Goal: Find specific page/section: Find specific page/section

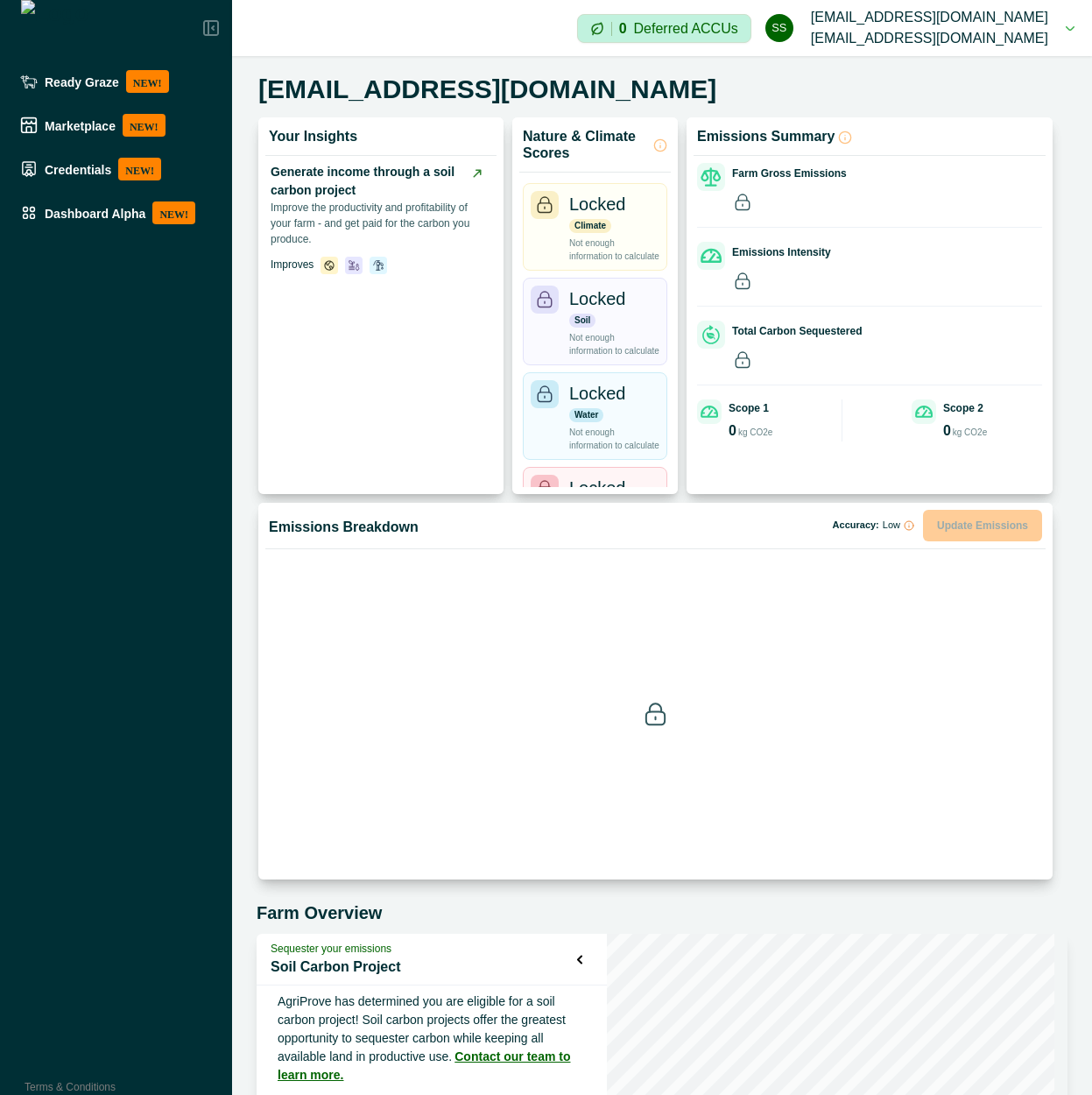
drag, startPoint x: 131, startPoint y: 221, endPoint x: 138, endPoint y: 239, distance: 19.3
click at [132, 220] on div "Dashboard Alpha NEW!" at bounding box center [116, 213] width 192 height 23
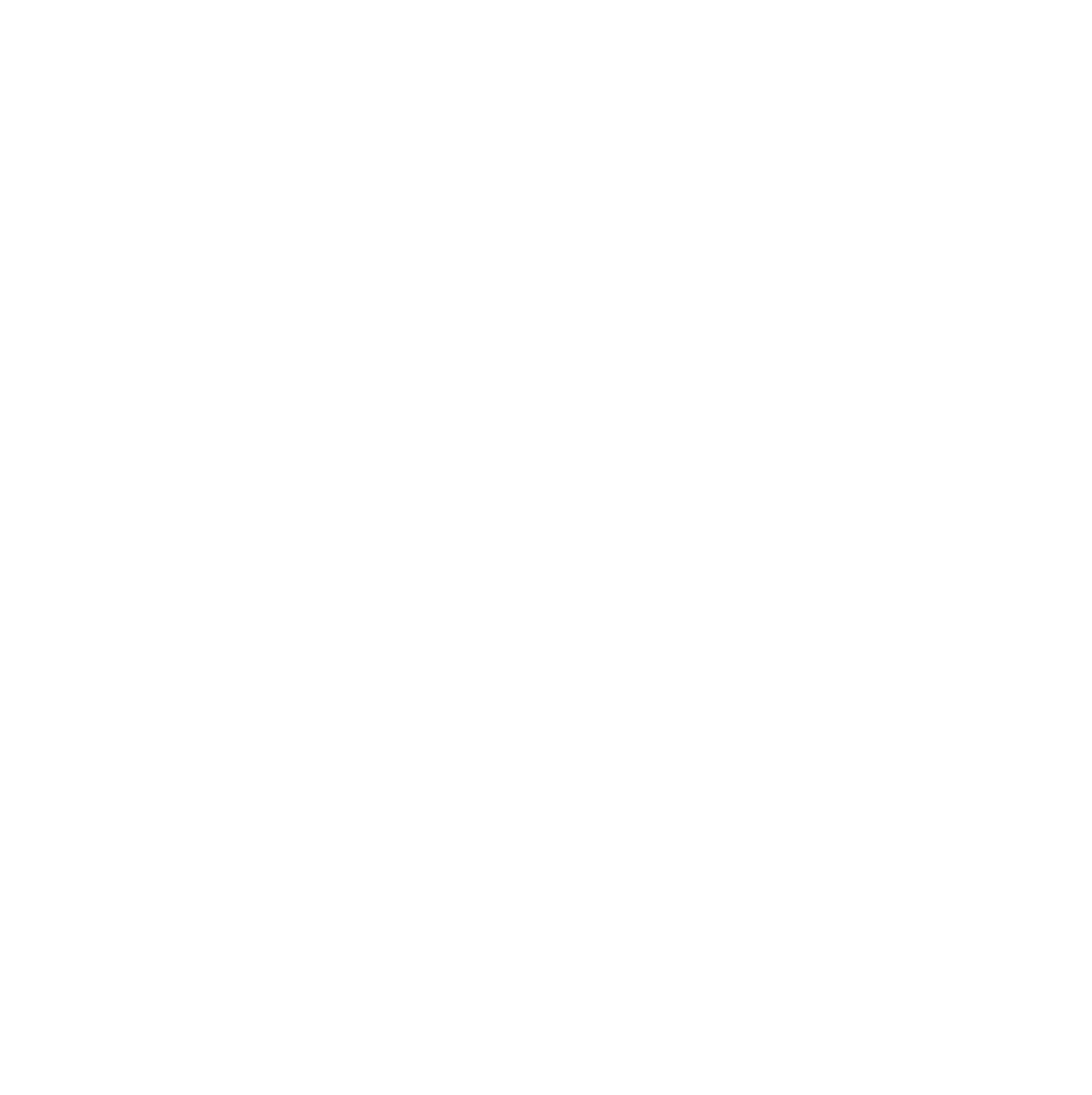
click at [477, 0] on html at bounding box center [546, 0] width 1092 height 0
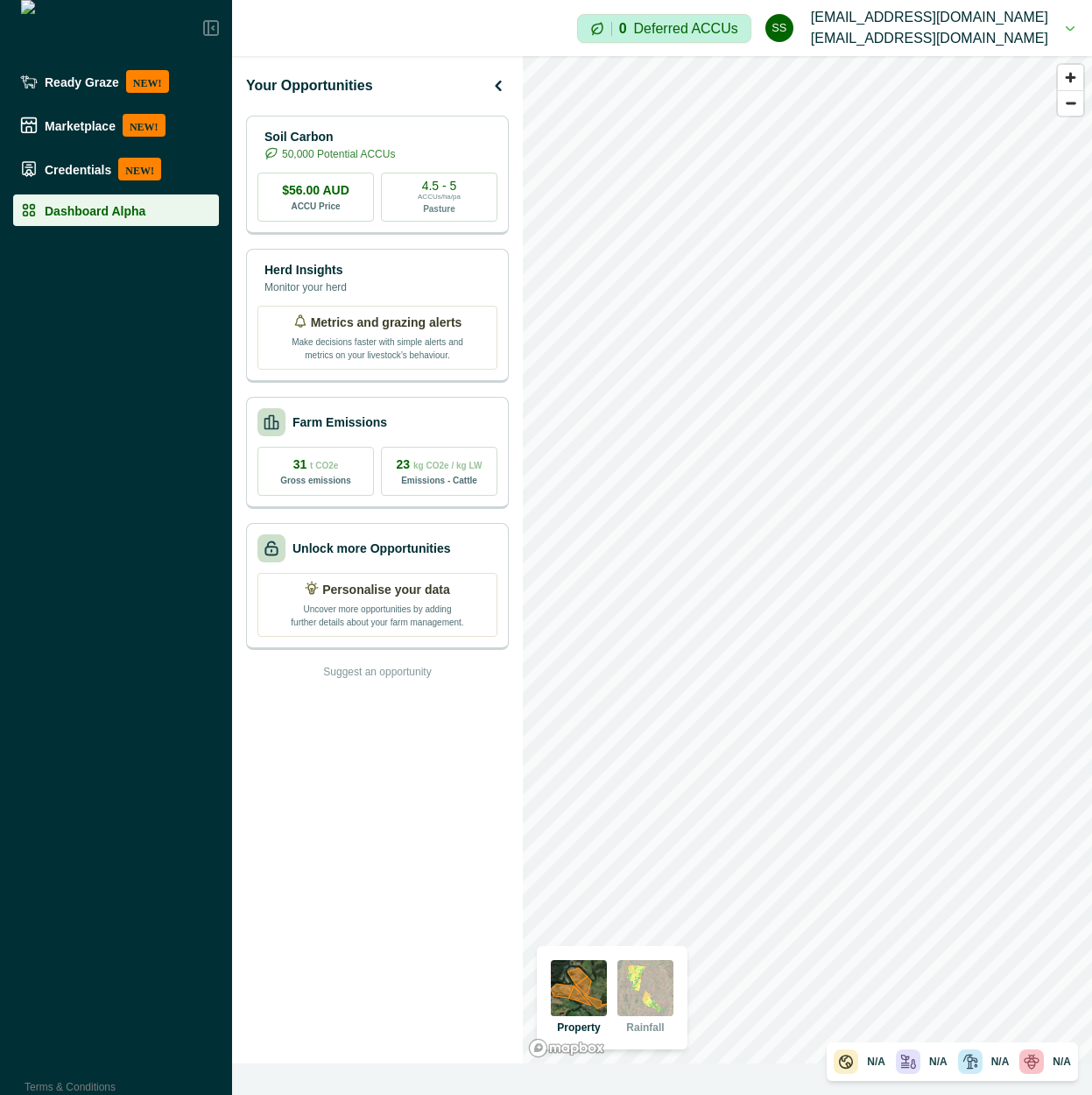
click at [380, 760] on div "Your Opportunities Soil Carbon 50,000 Potential ACCUs $56.00 AUD ACCU Price 4.5…" at bounding box center [377, 559] width 291 height 1007
click at [432, 426] on div "Farm Emissions" at bounding box center [377, 421] width 240 height 28
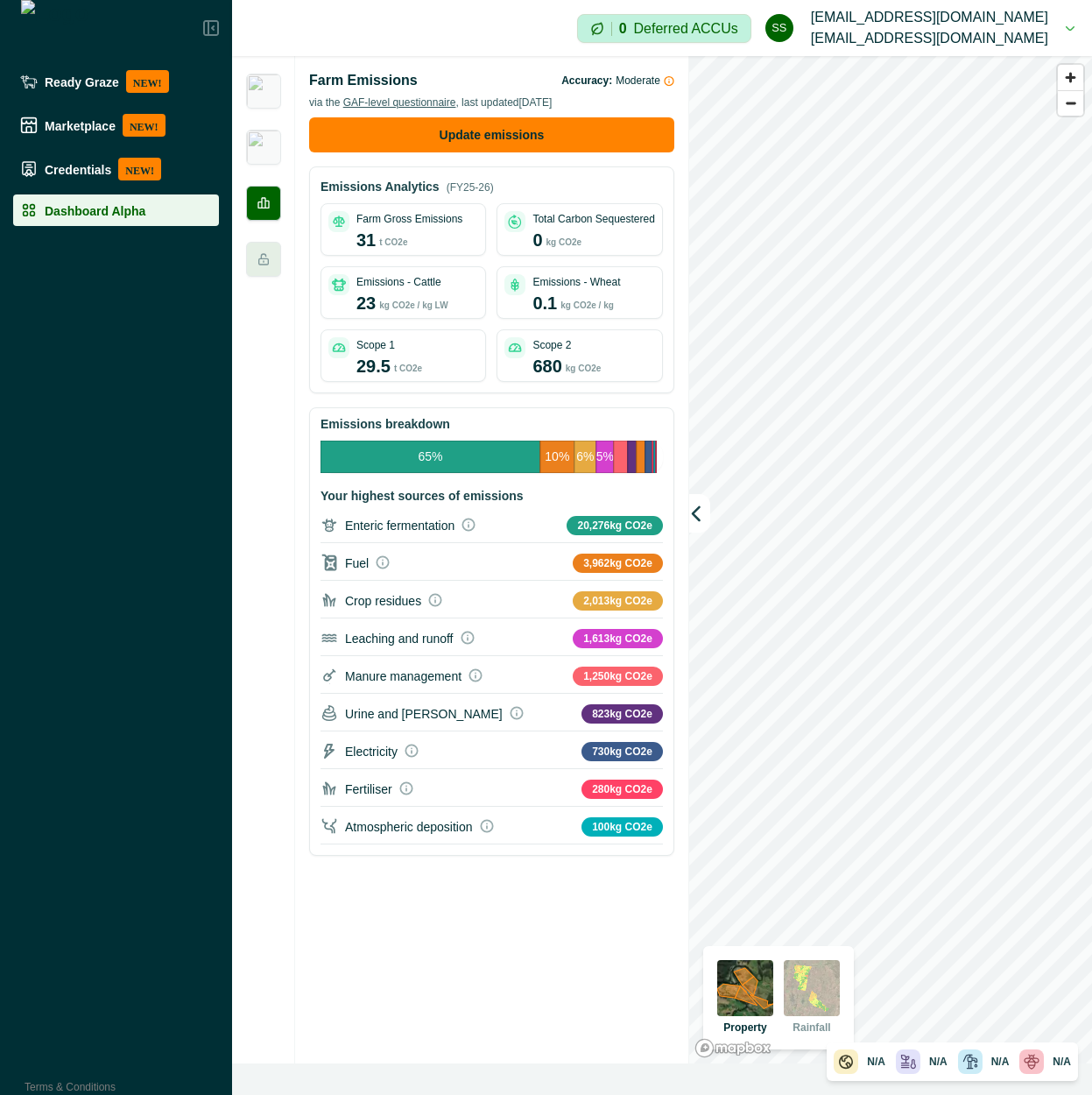
click at [272, 166] on div at bounding box center [263, 559] width 63 height 1007
click at [276, 144] on img at bounding box center [263, 147] width 35 height 35
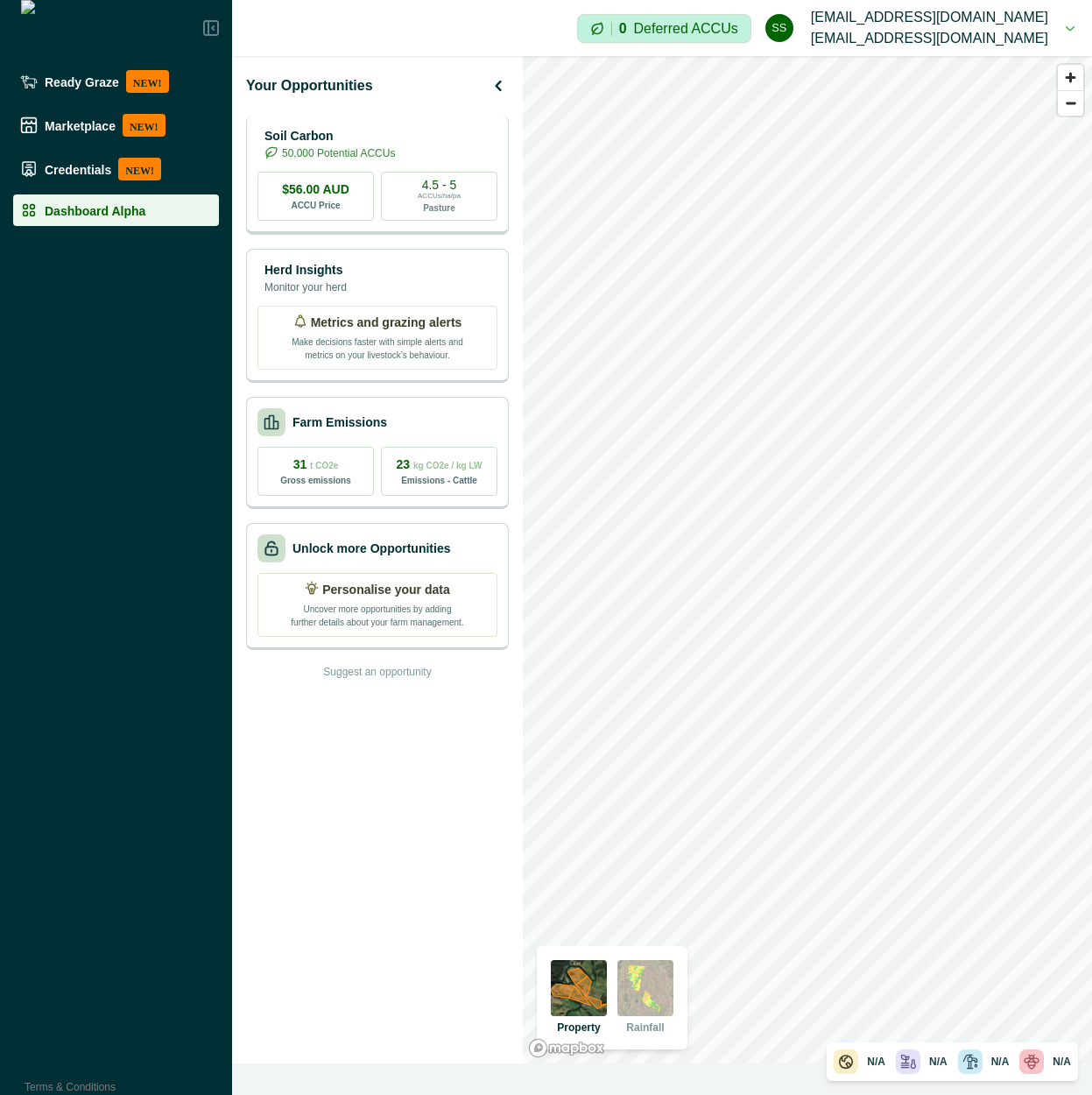
click at [419, 161] on div "Soil Carbon 50,000 Potential ACCUs $56.00 AUD ACCU Price 4.5 - 5 ACCUs/ha/pa Pa…" at bounding box center [377, 174] width 262 height 119
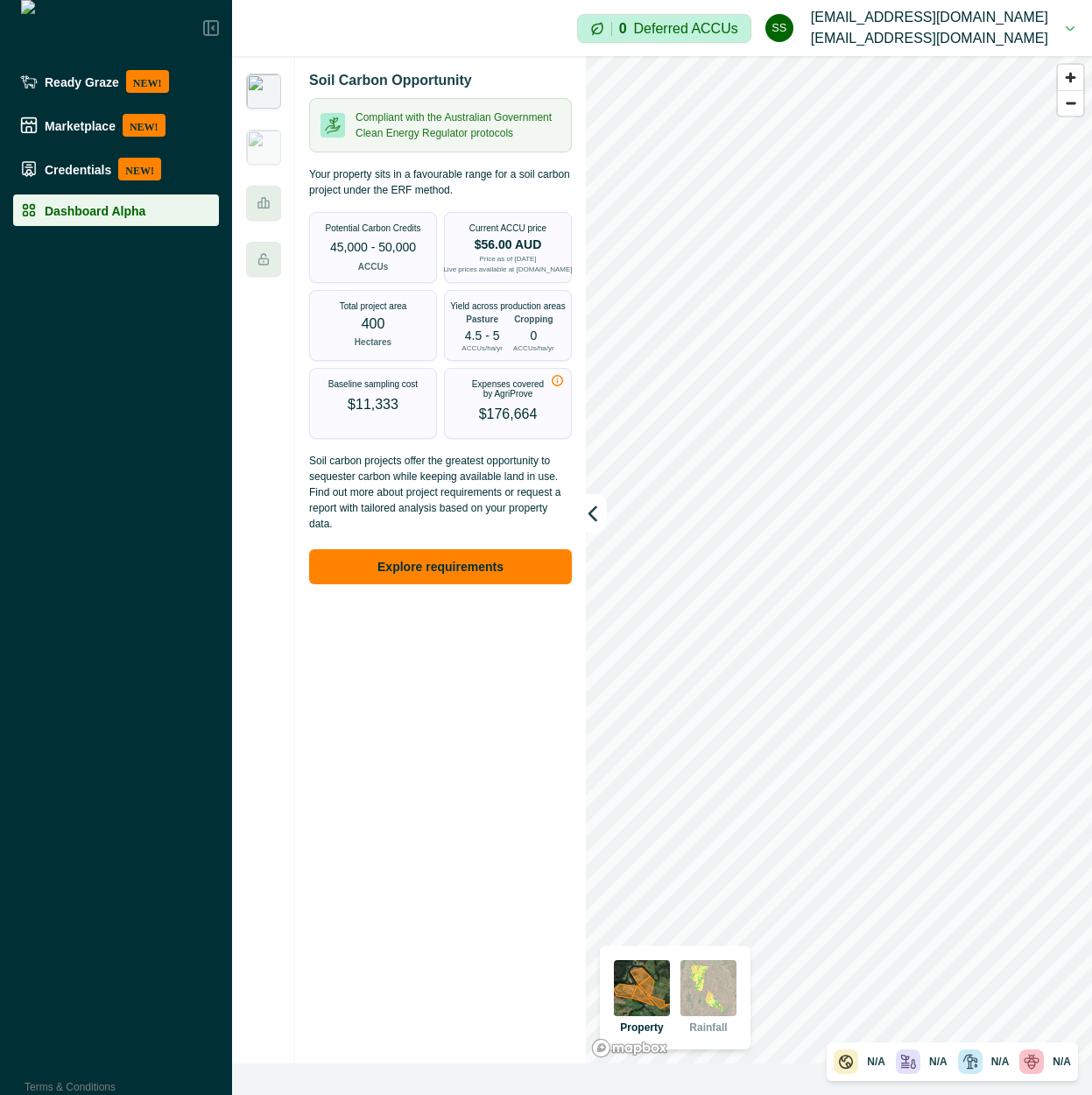
click at [270, 105] on img at bounding box center [263, 92] width 35 height 35
click at [266, 140] on img at bounding box center [263, 147] width 35 height 35
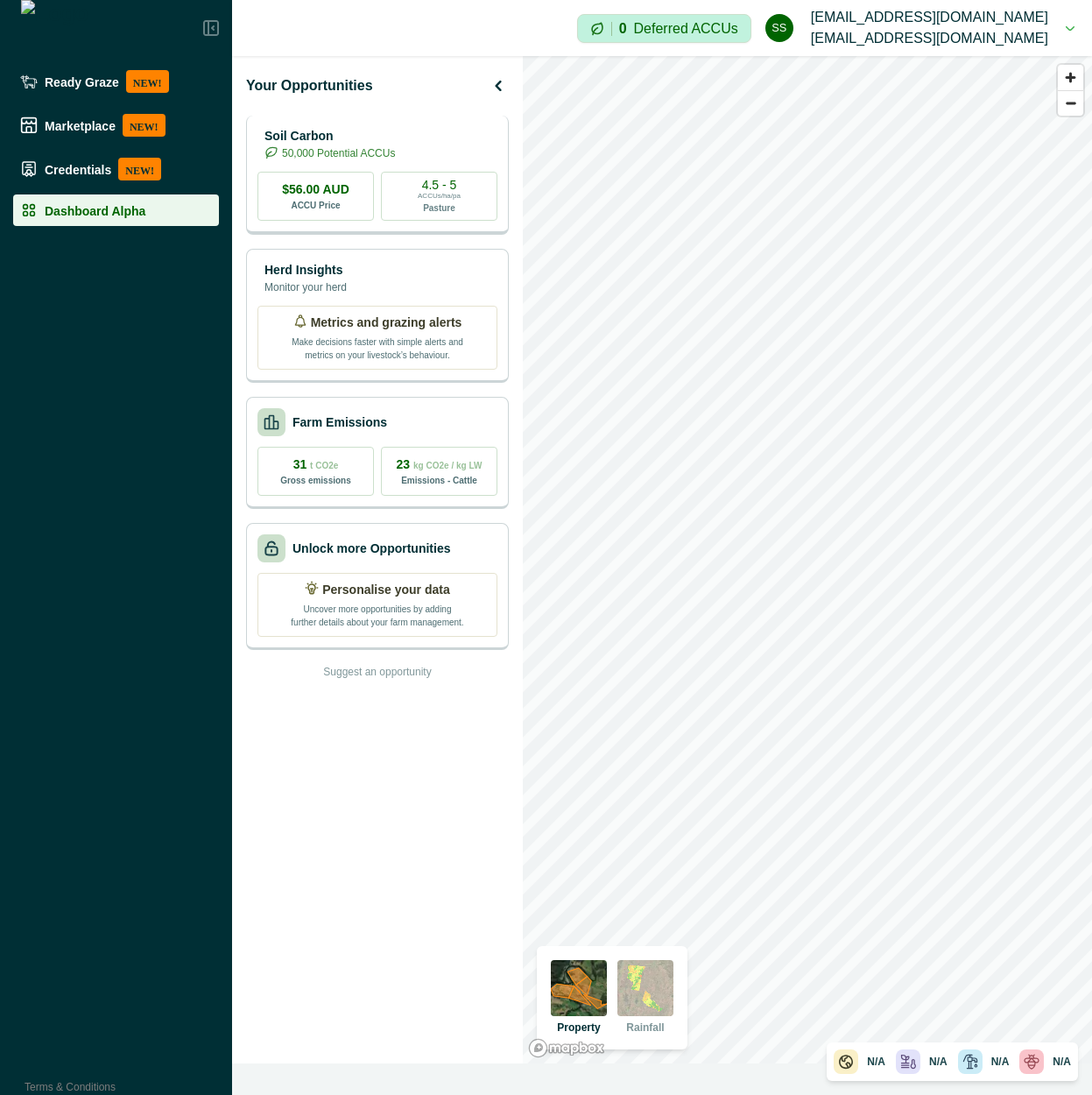
click at [390, 142] on p "Soil Carbon" at bounding box center [329, 136] width 130 height 18
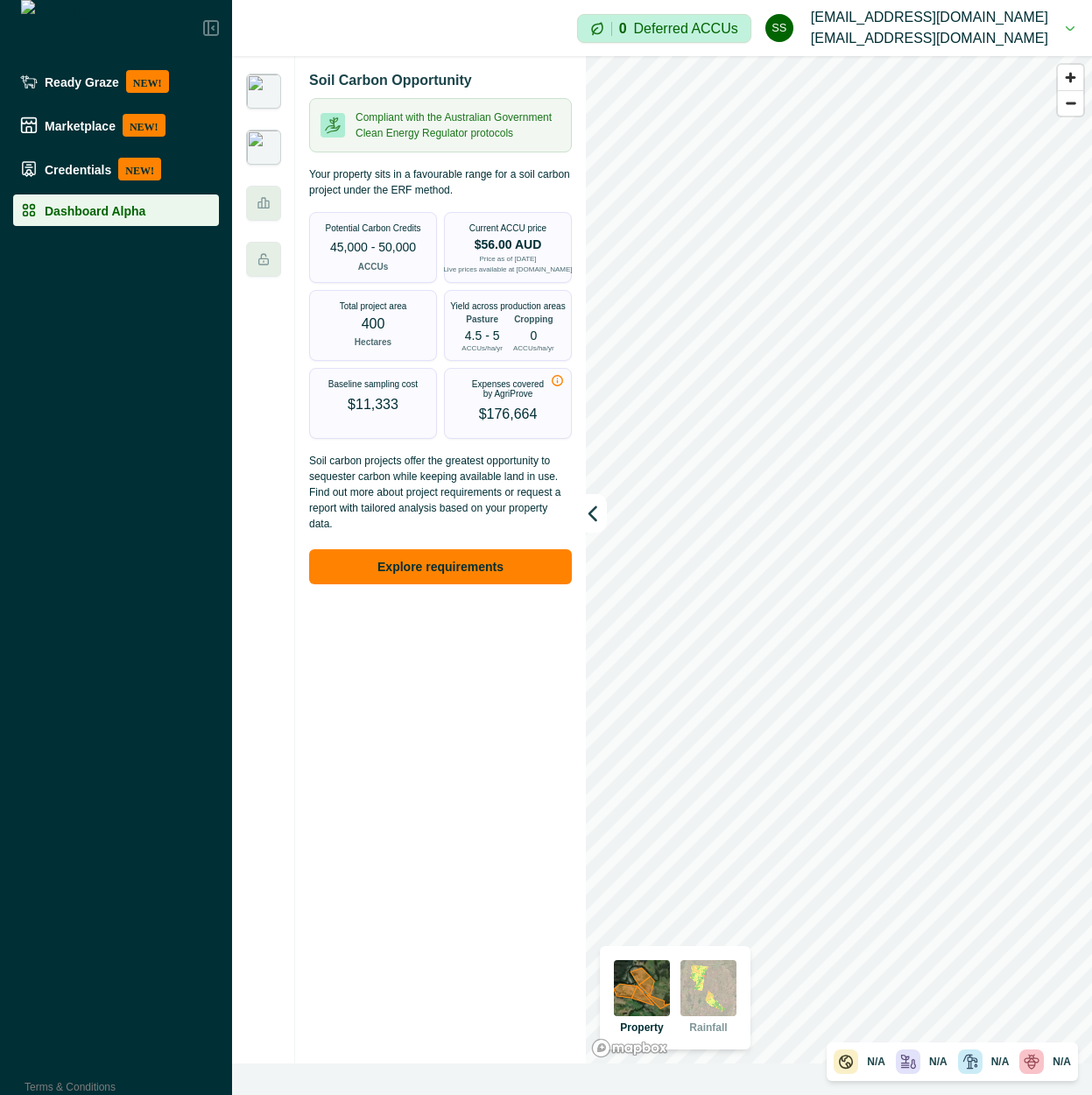
click at [269, 154] on img at bounding box center [263, 147] width 35 height 35
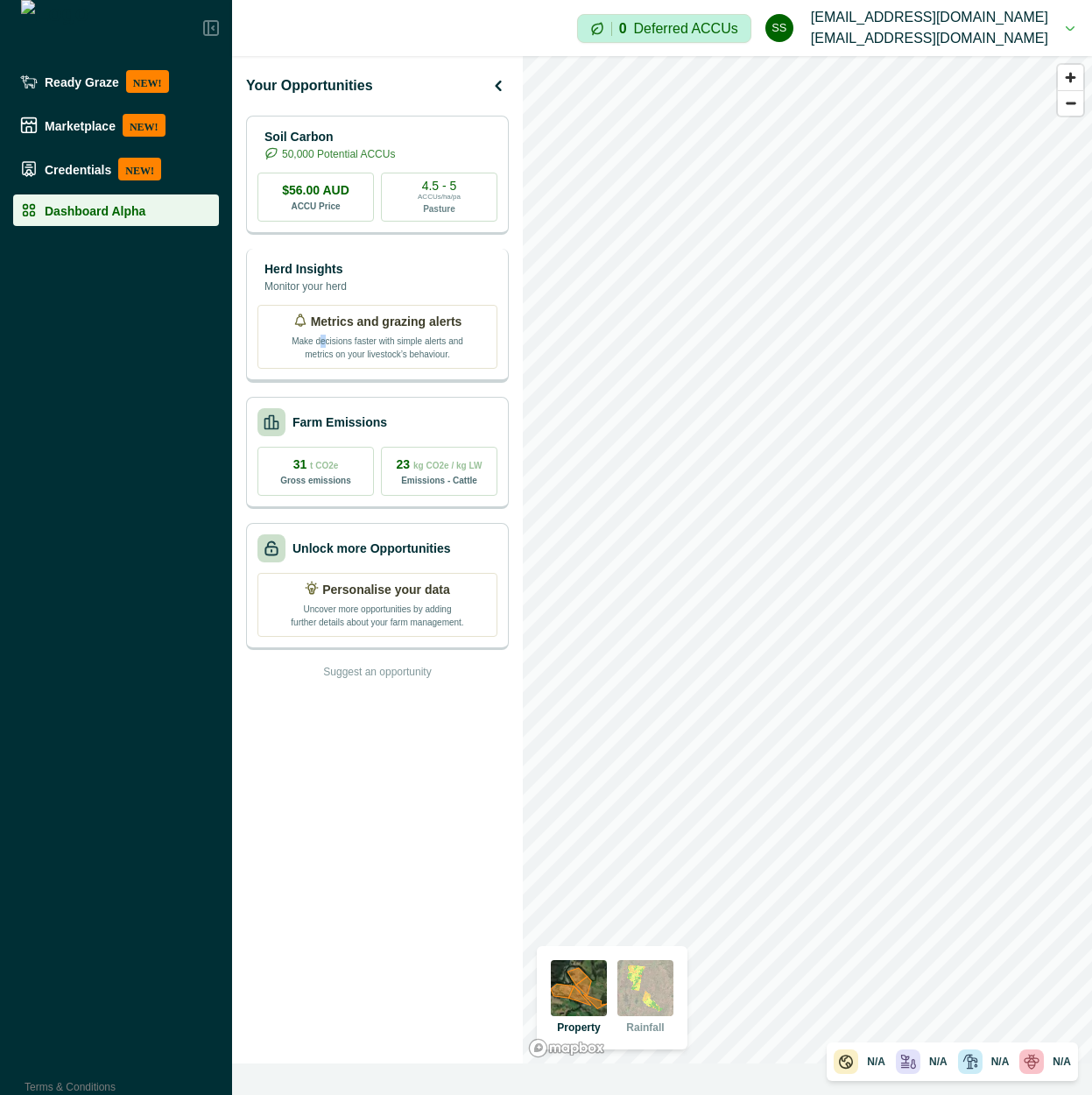
click at [324, 340] on p "Make decisions faster with simple alerts and metrics on your livestock’s behavi…" at bounding box center [377, 346] width 175 height 30
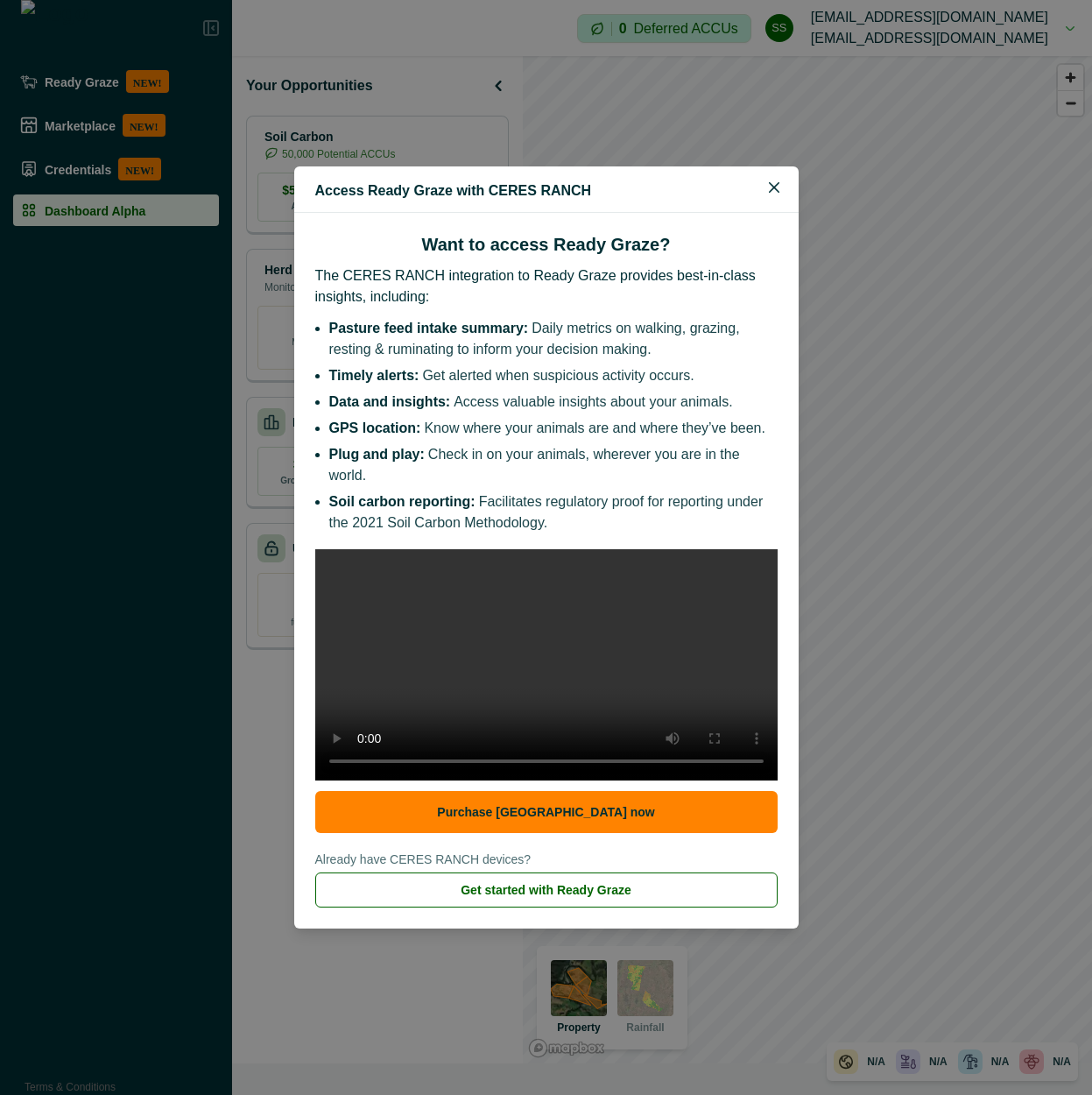
click at [479, 66] on div "Access Ready Graze with CERES RANCH Want to access Ready [GEOGRAPHIC_DATA]? The…" at bounding box center [546, 547] width 1092 height 1095
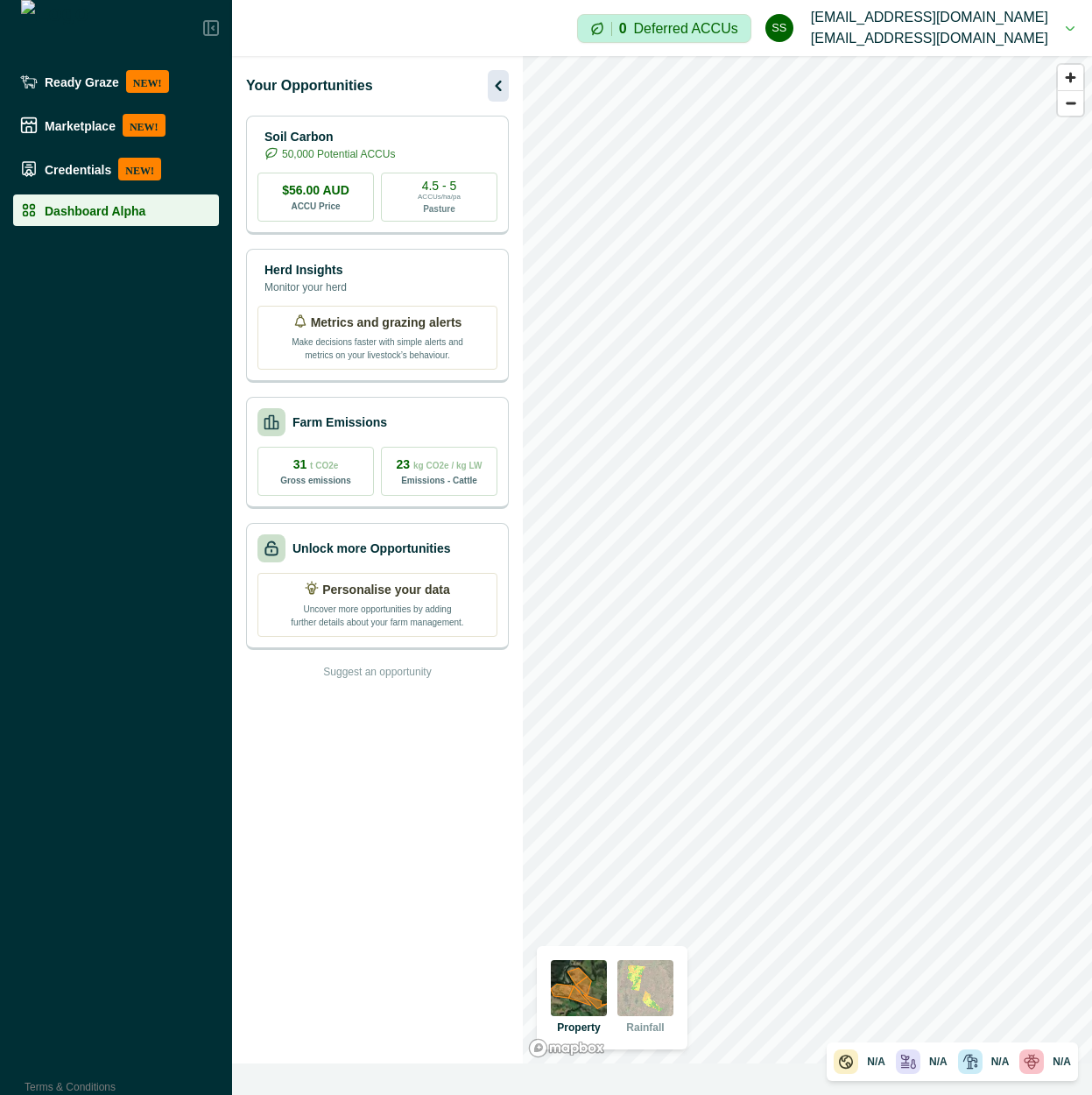
click at [501, 84] on icon "button" at bounding box center [498, 85] width 21 height 21
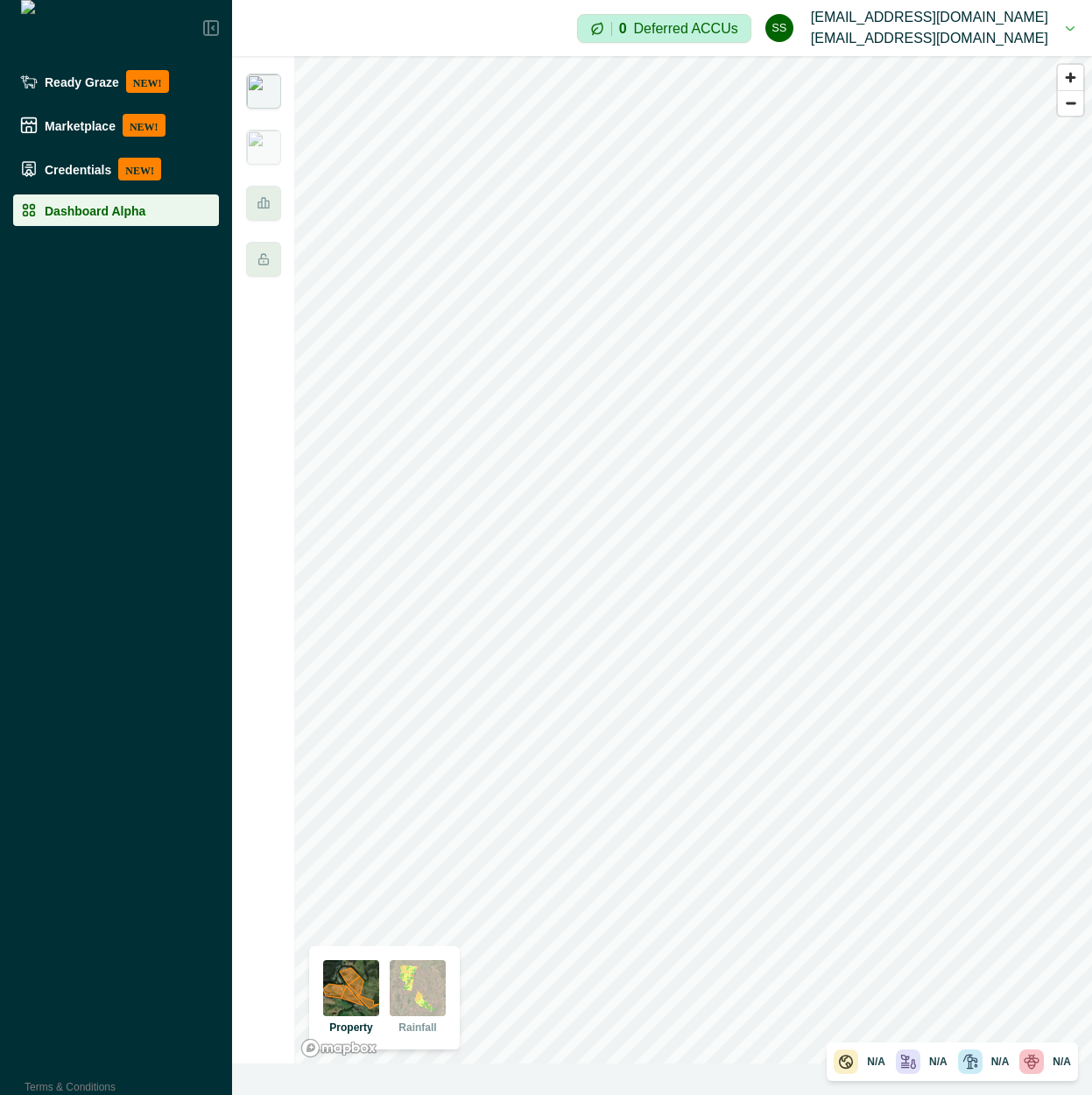
click at [267, 96] on img at bounding box center [263, 92] width 35 height 35
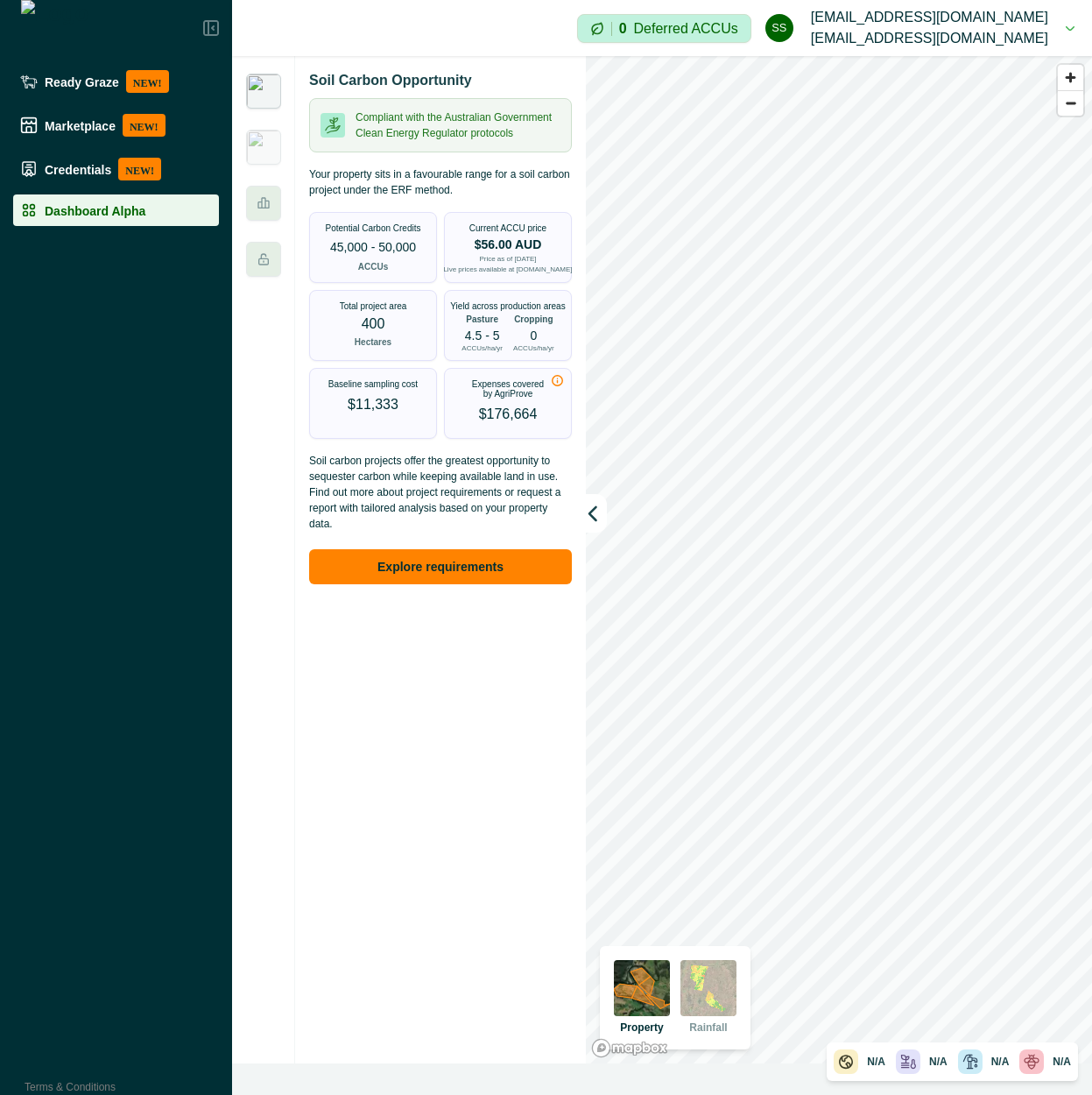
click at [268, 87] on img at bounding box center [263, 92] width 35 height 35
click at [259, 140] on img at bounding box center [263, 147] width 35 height 35
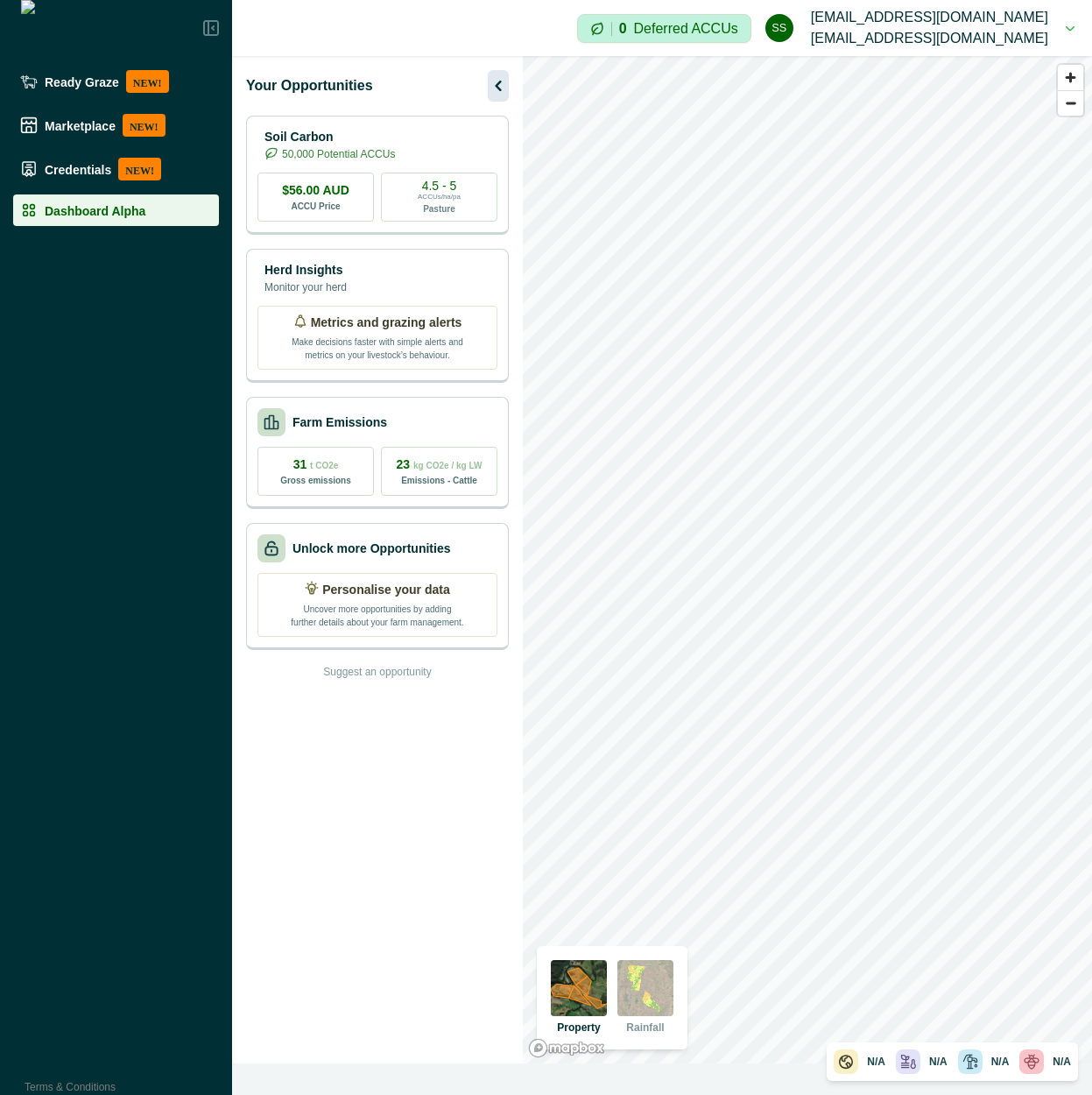
click at [507, 92] on icon "button" at bounding box center [498, 85] width 21 height 21
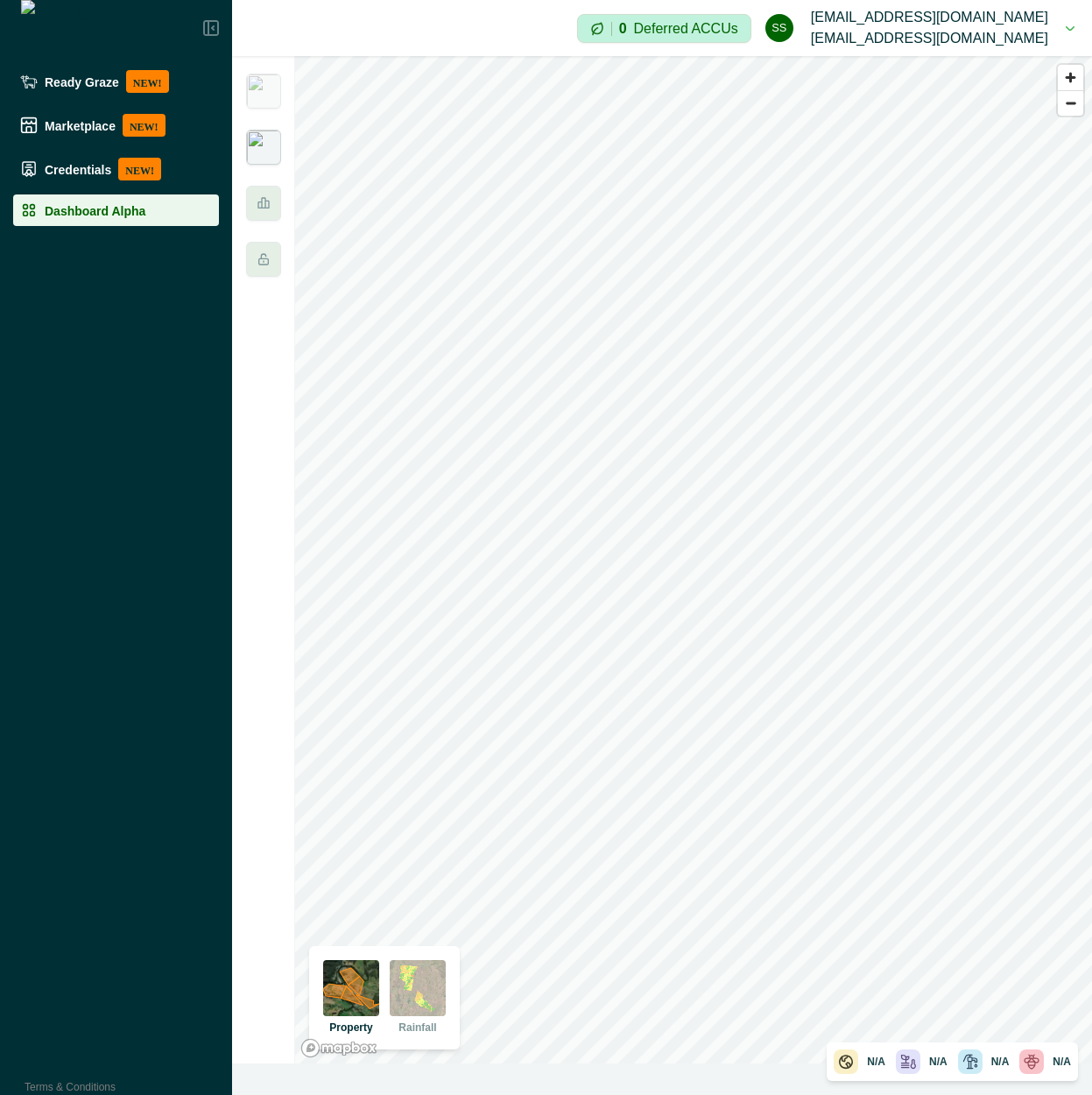
click at [269, 155] on img at bounding box center [263, 147] width 35 height 35
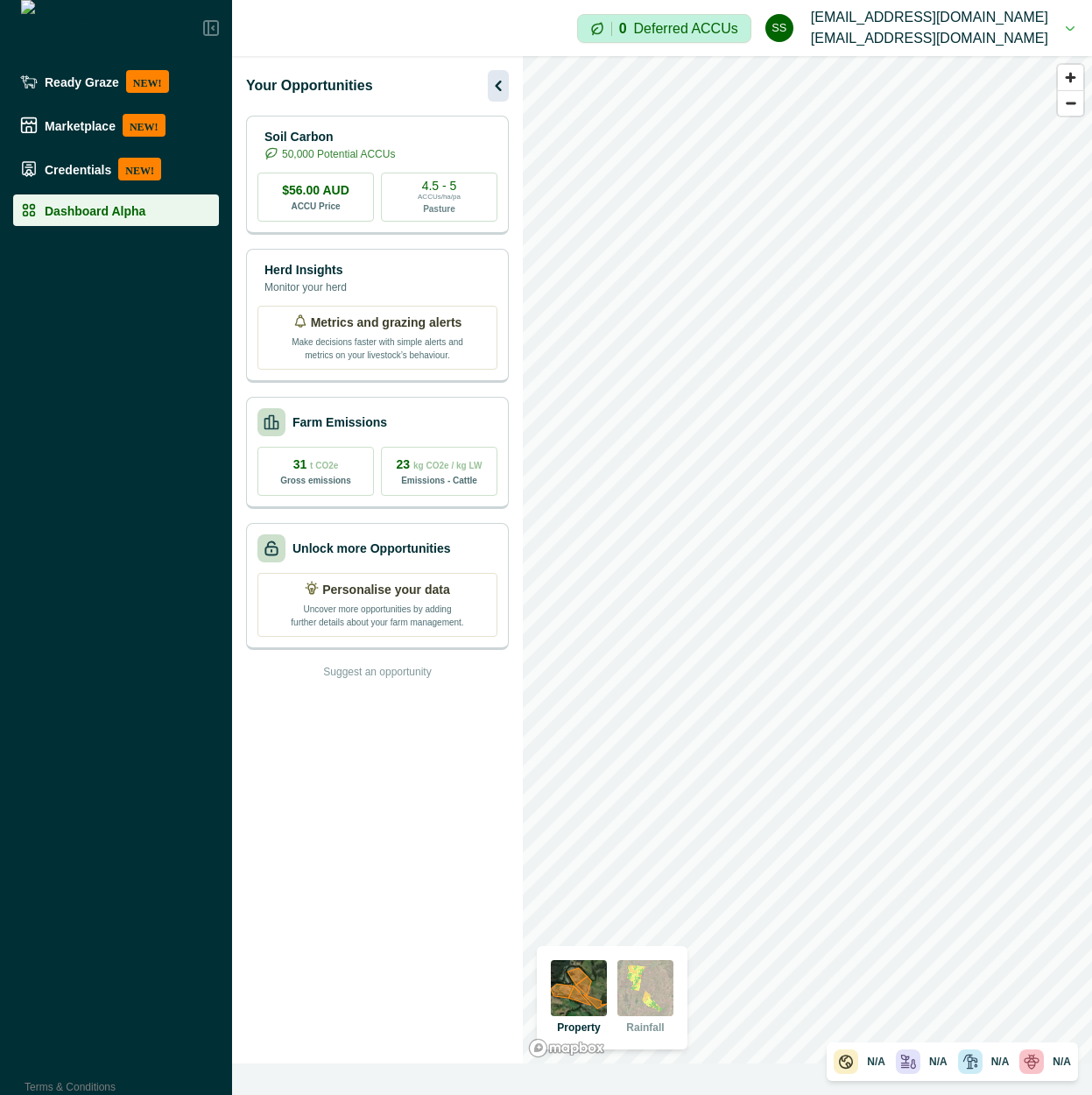
click at [490, 81] on icon "button" at bounding box center [498, 85] width 21 height 21
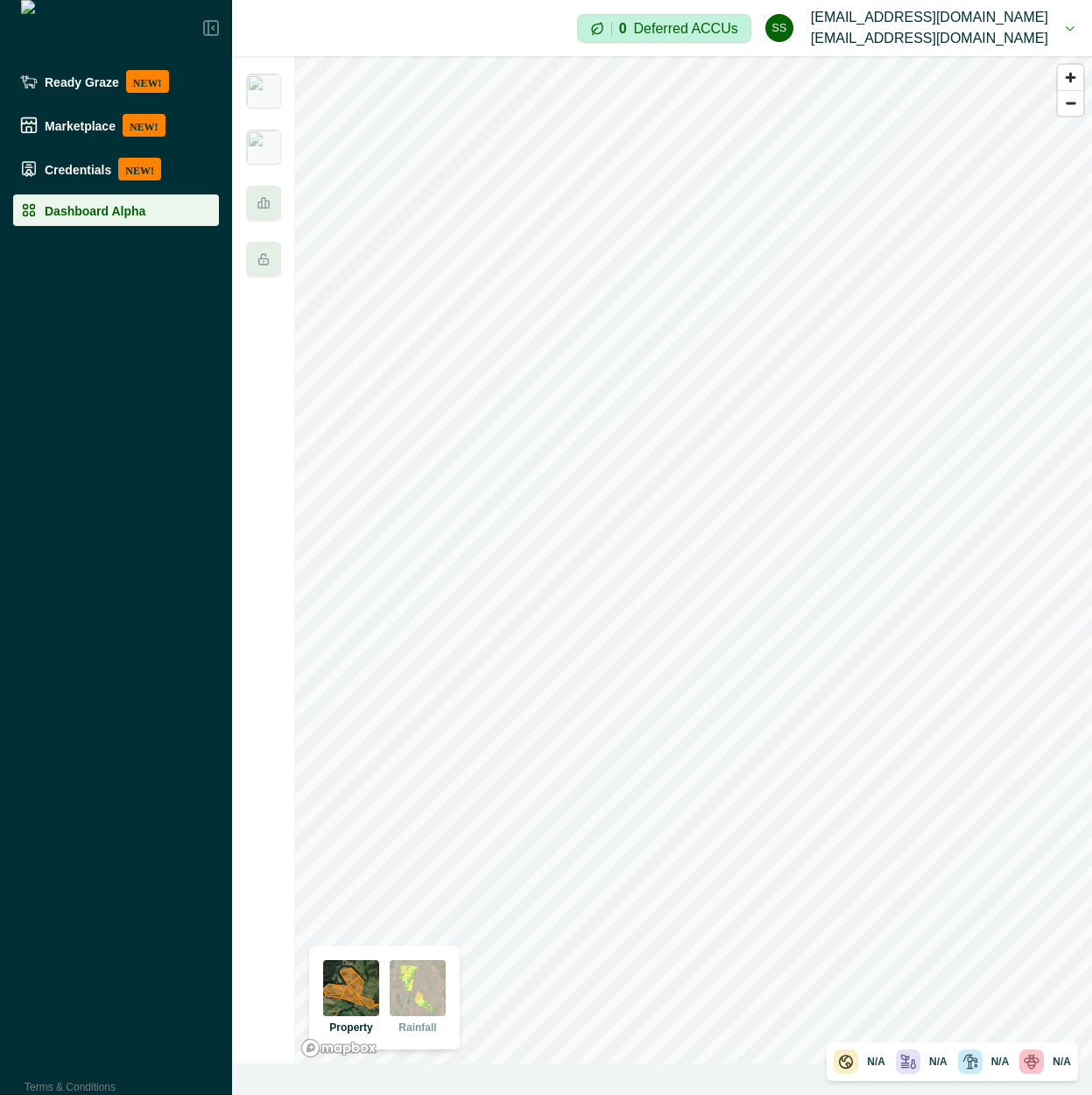
click at [282, 156] on div at bounding box center [263, 559] width 63 height 1007
click at [277, 156] on img at bounding box center [263, 147] width 35 height 35
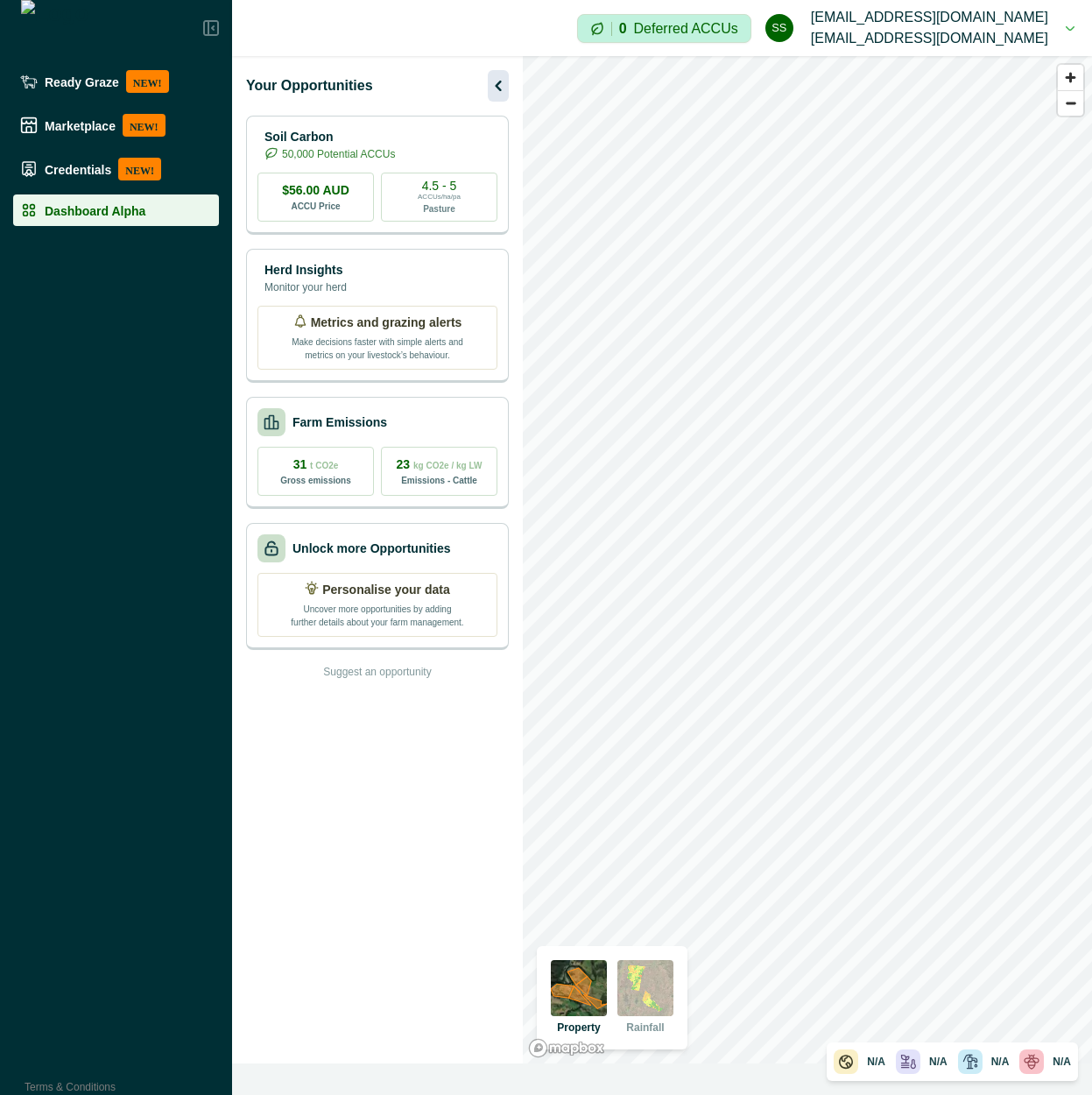
click at [502, 90] on icon "button" at bounding box center [498, 85] width 21 height 21
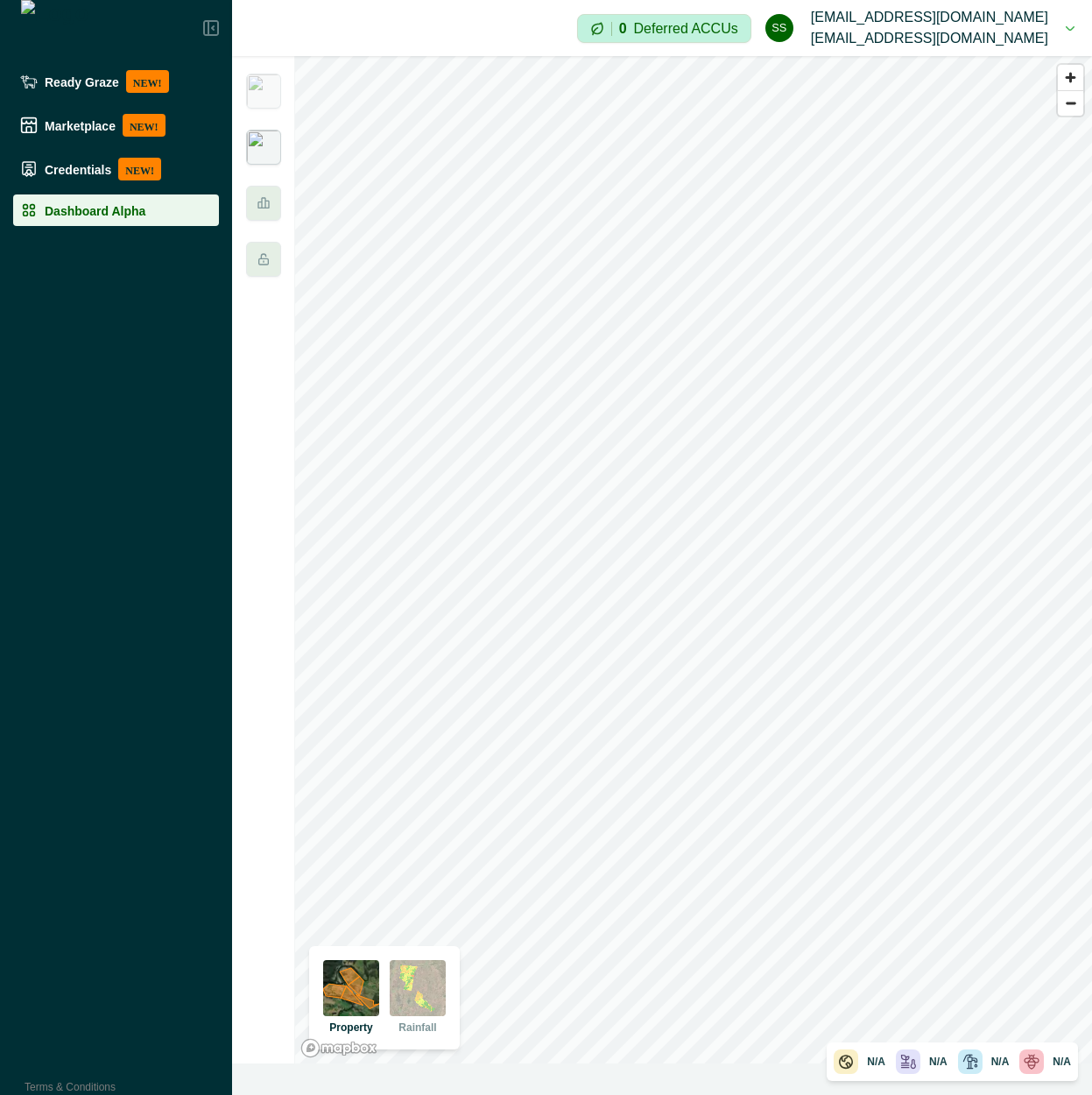
click at [265, 155] on img at bounding box center [263, 147] width 35 height 35
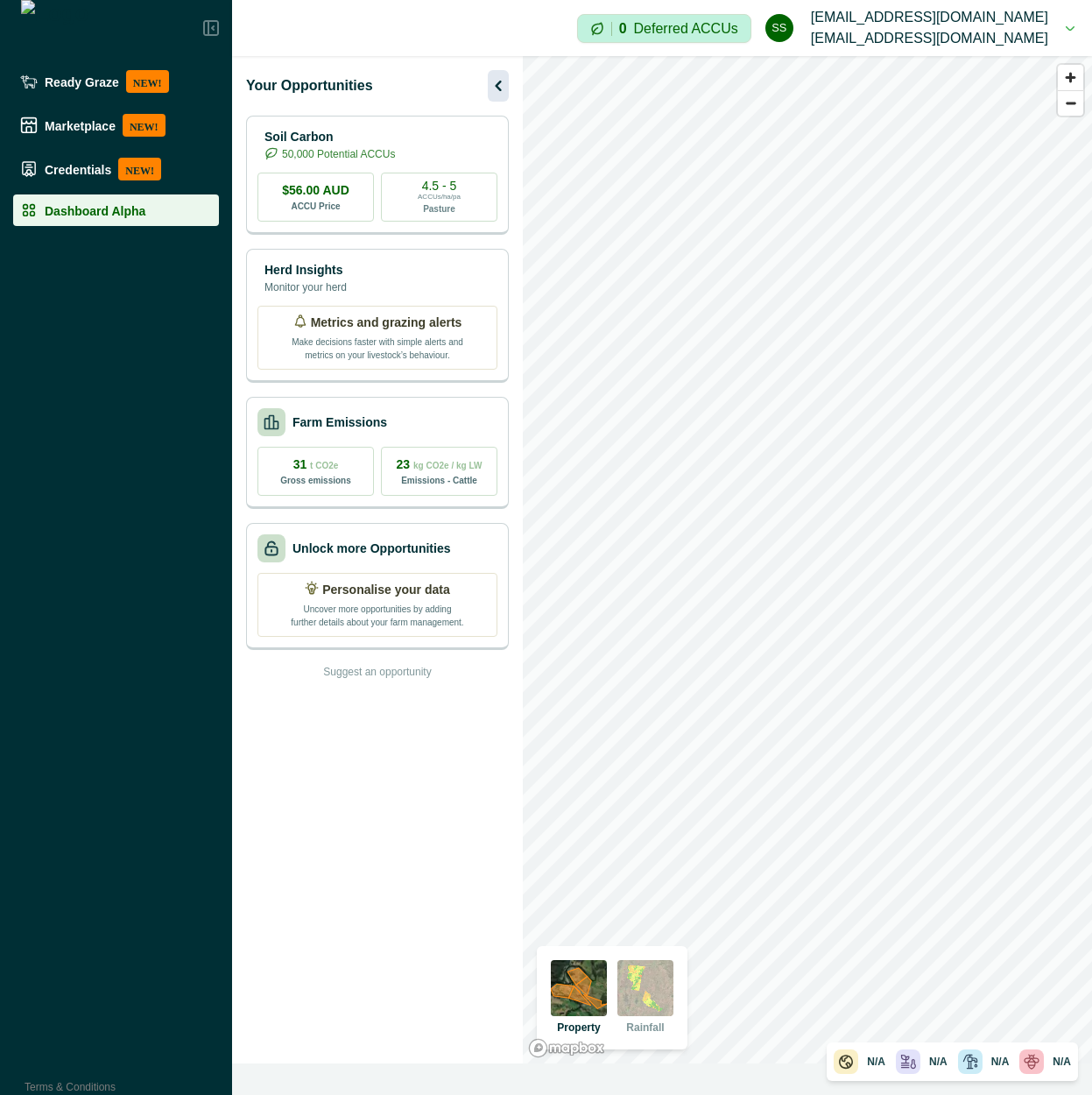
click at [491, 88] on icon "button" at bounding box center [498, 85] width 21 height 21
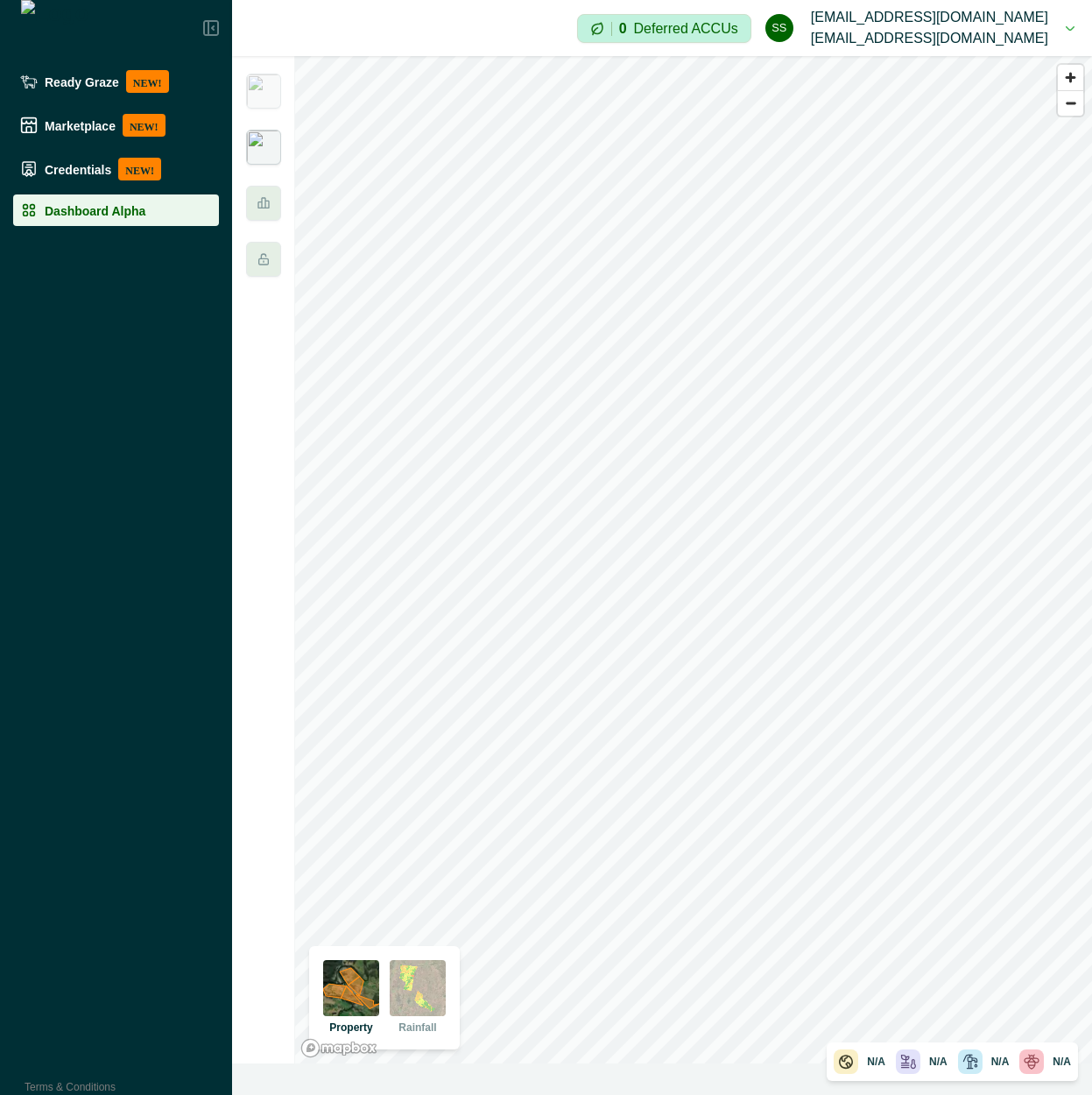
click at [271, 157] on img at bounding box center [263, 147] width 35 height 35
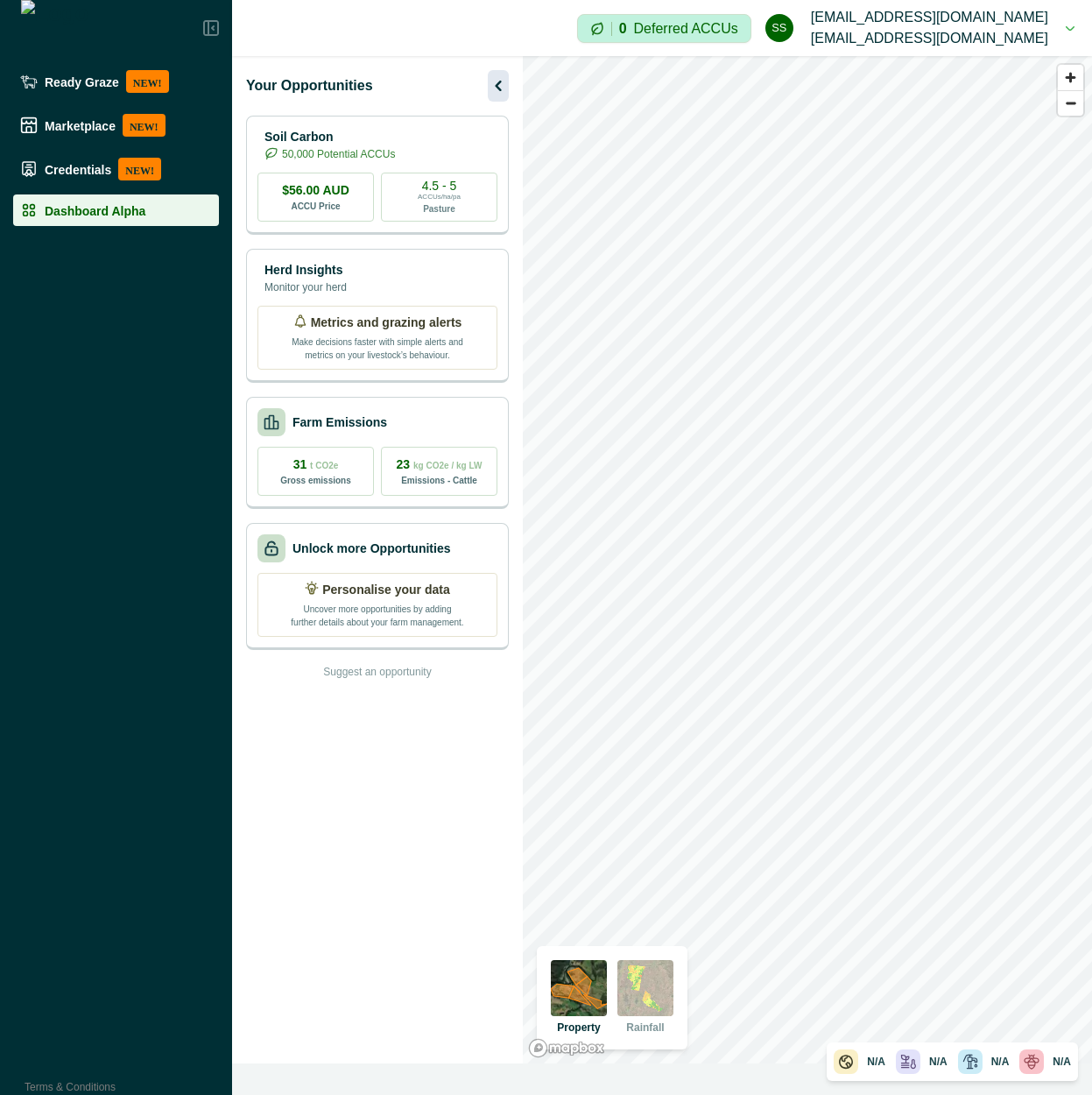
click at [496, 77] on icon "button" at bounding box center [498, 85] width 21 height 21
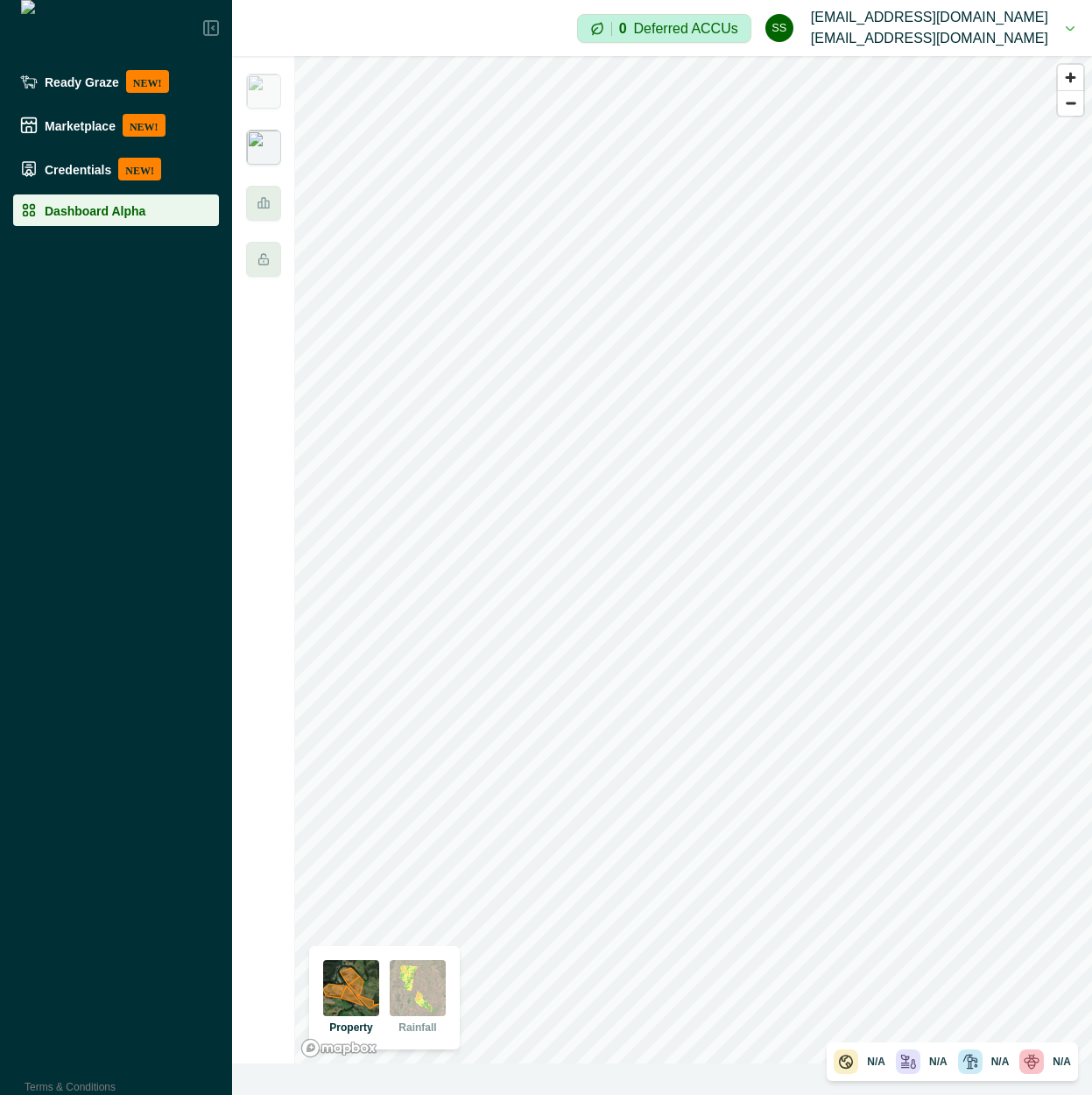
click at [256, 144] on img at bounding box center [263, 147] width 35 height 35
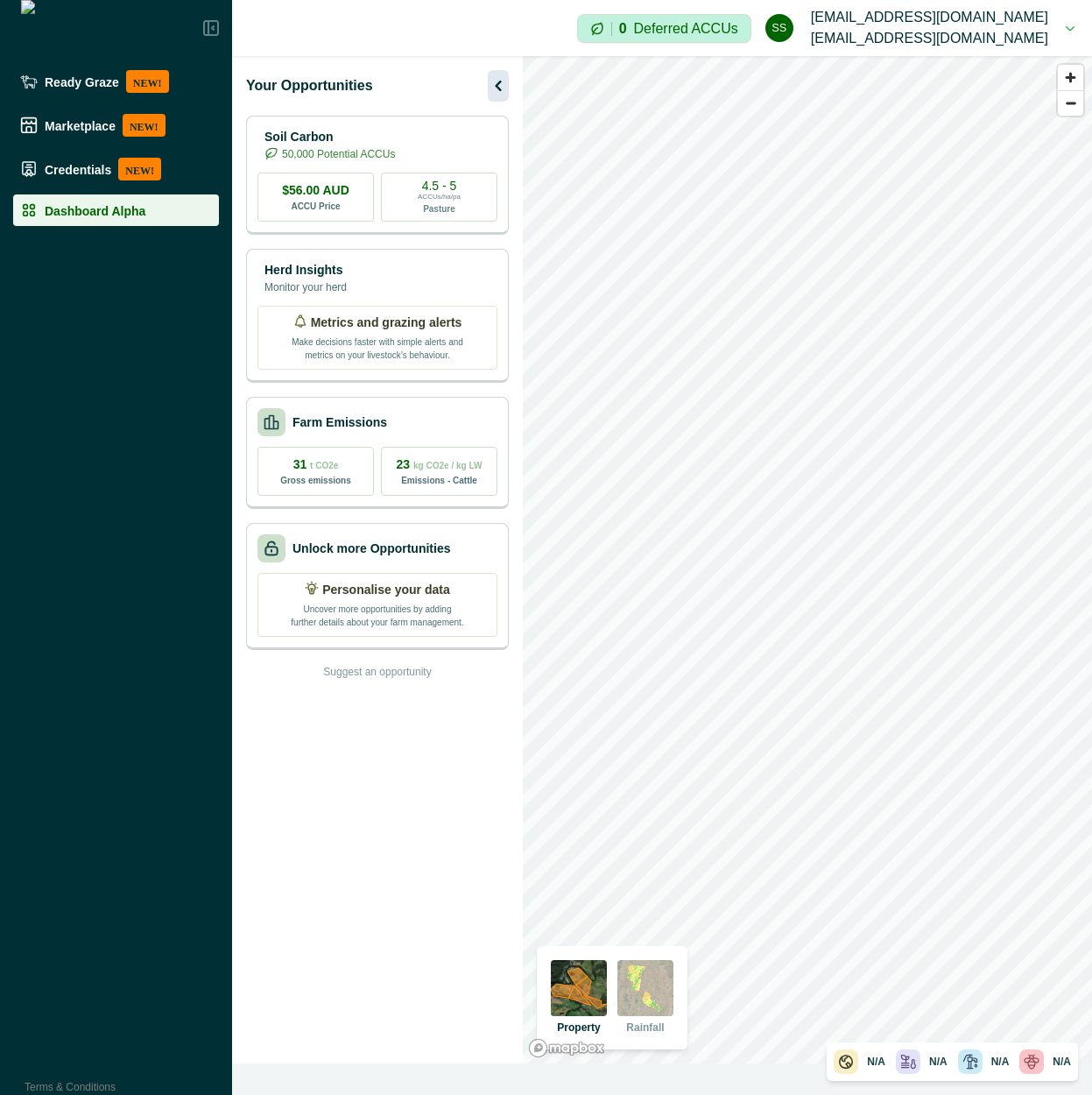
click at [498, 84] on icon "button" at bounding box center [498, 85] width 6 height 11
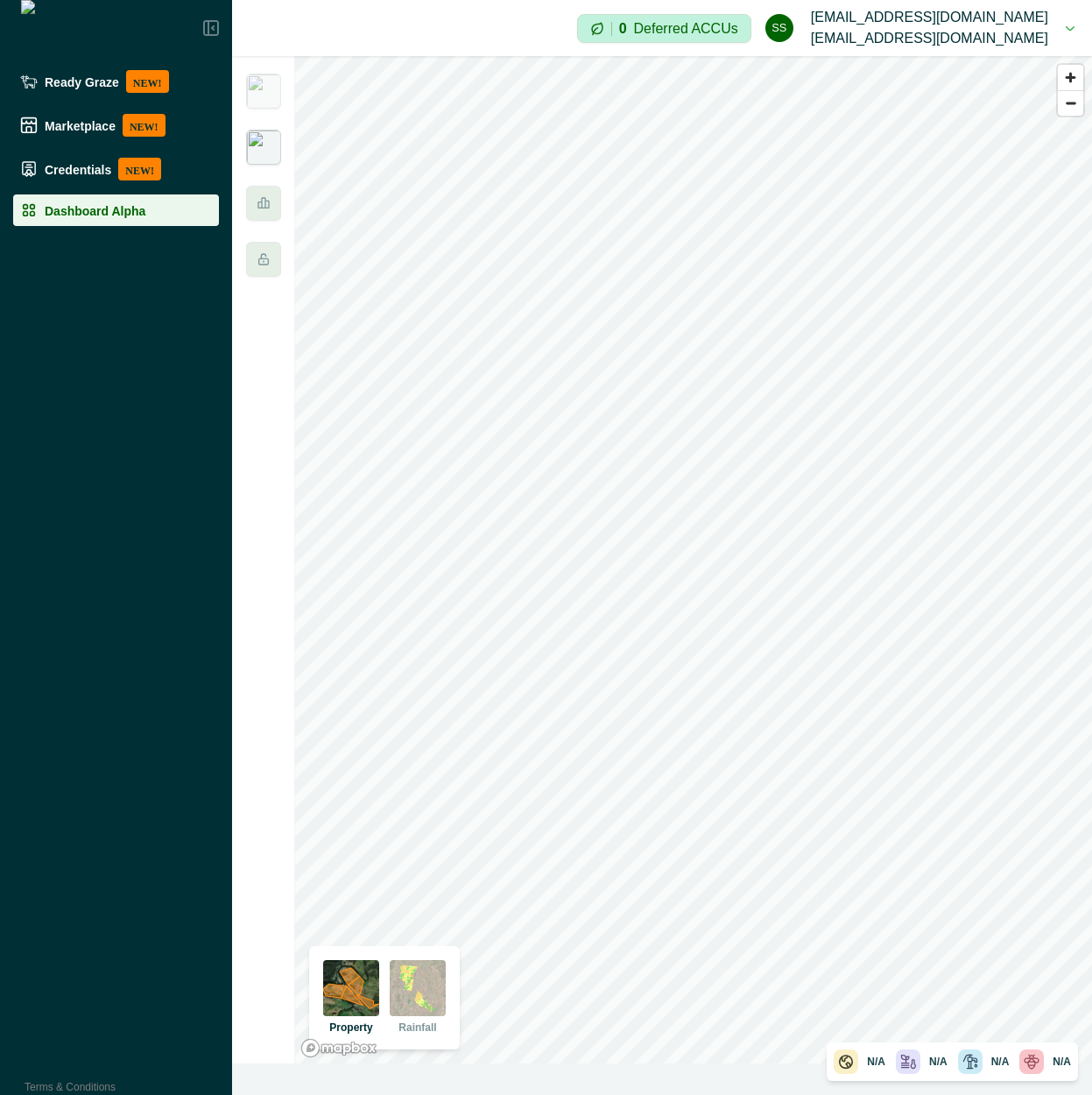
click at [271, 157] on img at bounding box center [263, 147] width 35 height 35
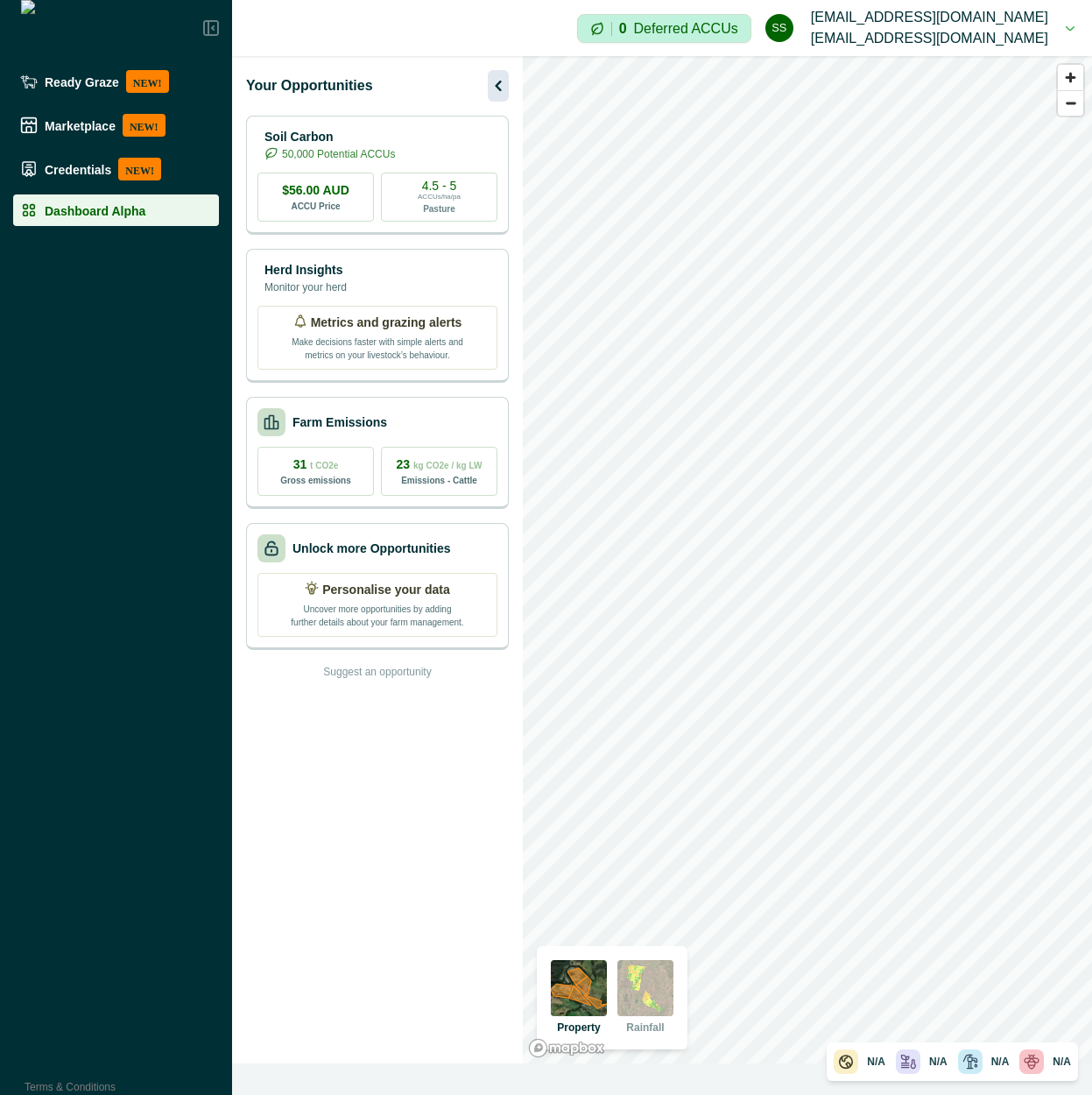
click at [501, 77] on icon "button" at bounding box center [498, 85] width 21 height 21
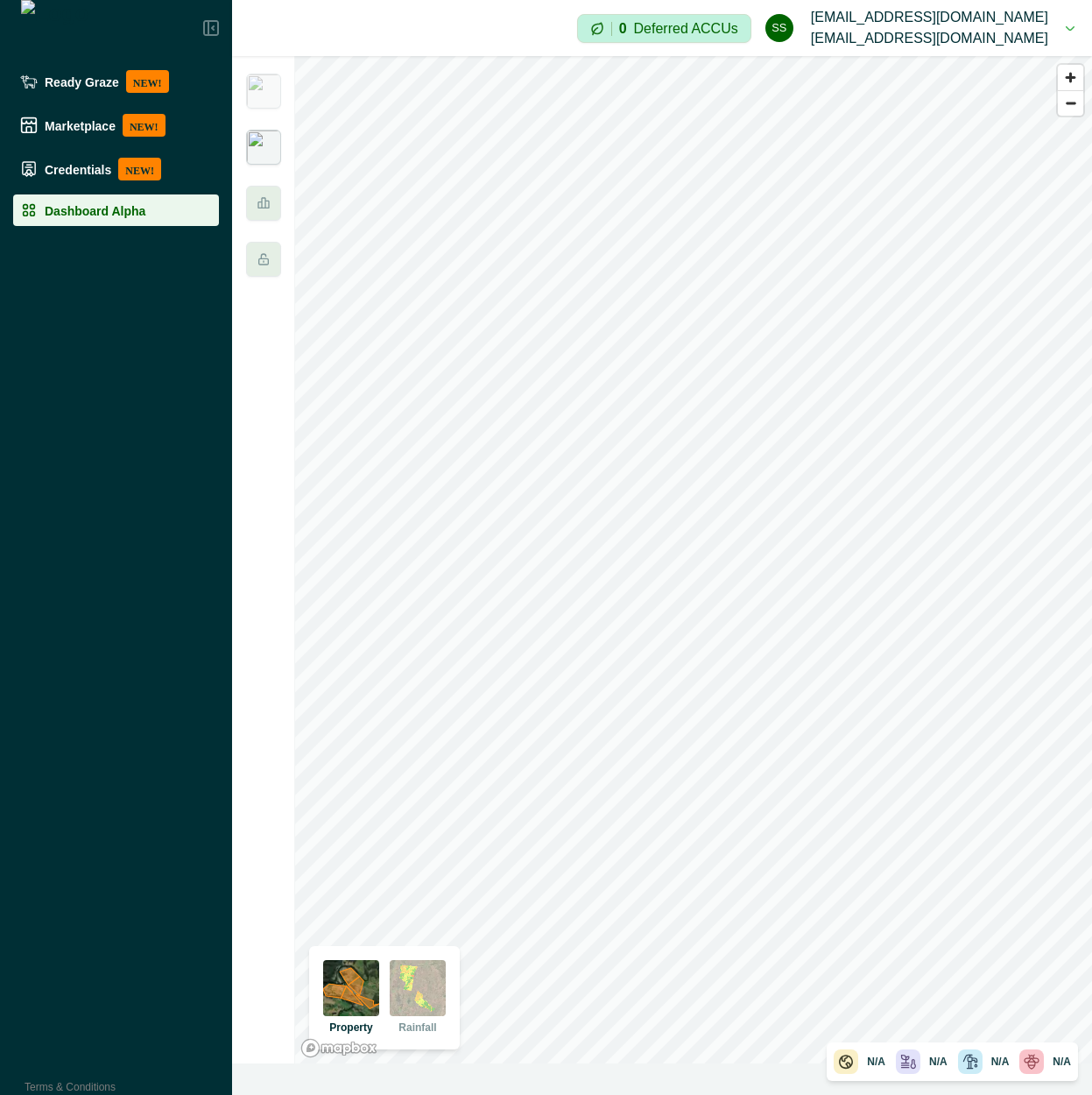
click at [278, 162] on img at bounding box center [263, 147] width 35 height 35
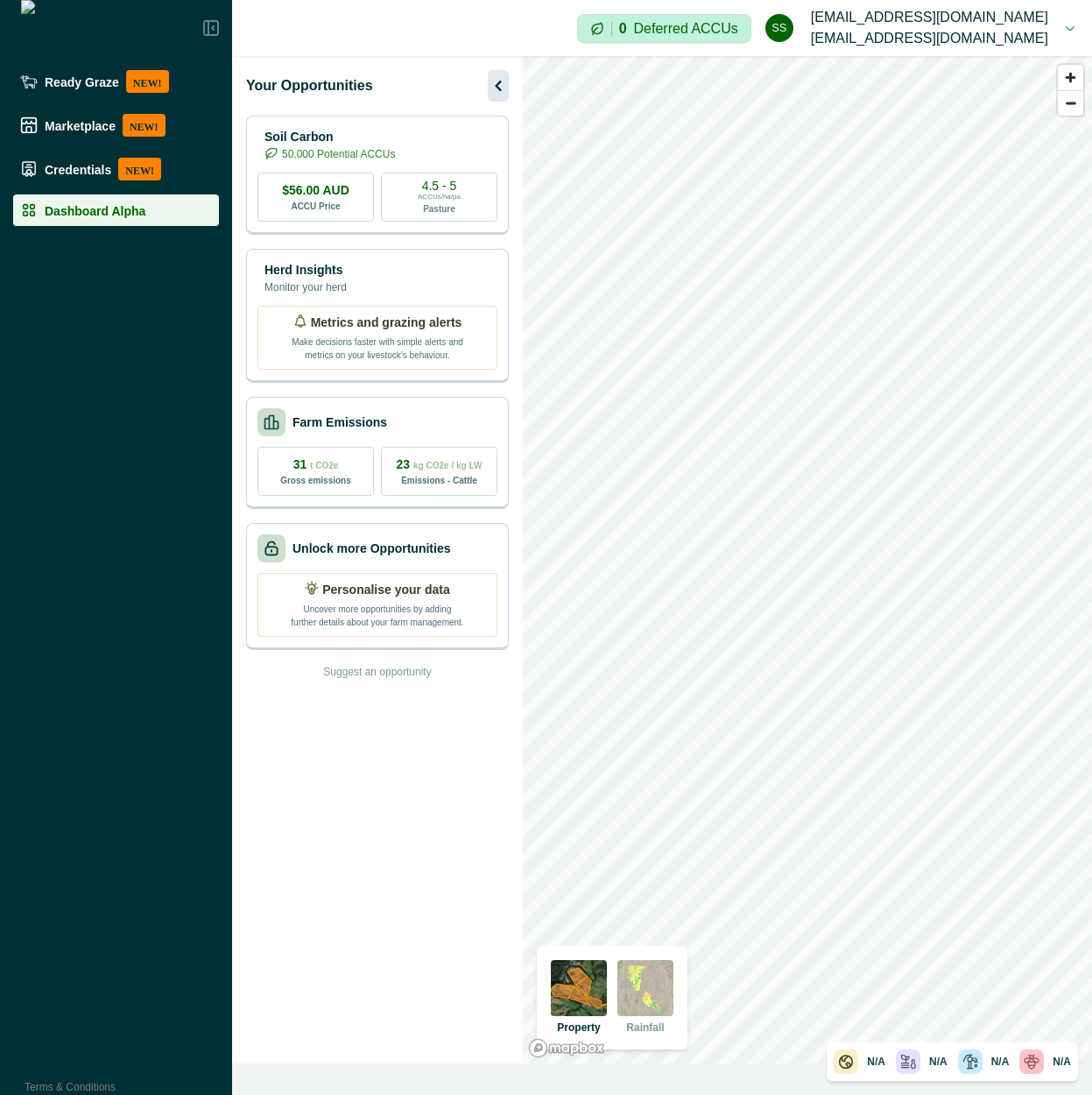
click at [498, 88] on icon "button" at bounding box center [498, 85] width 6 height 11
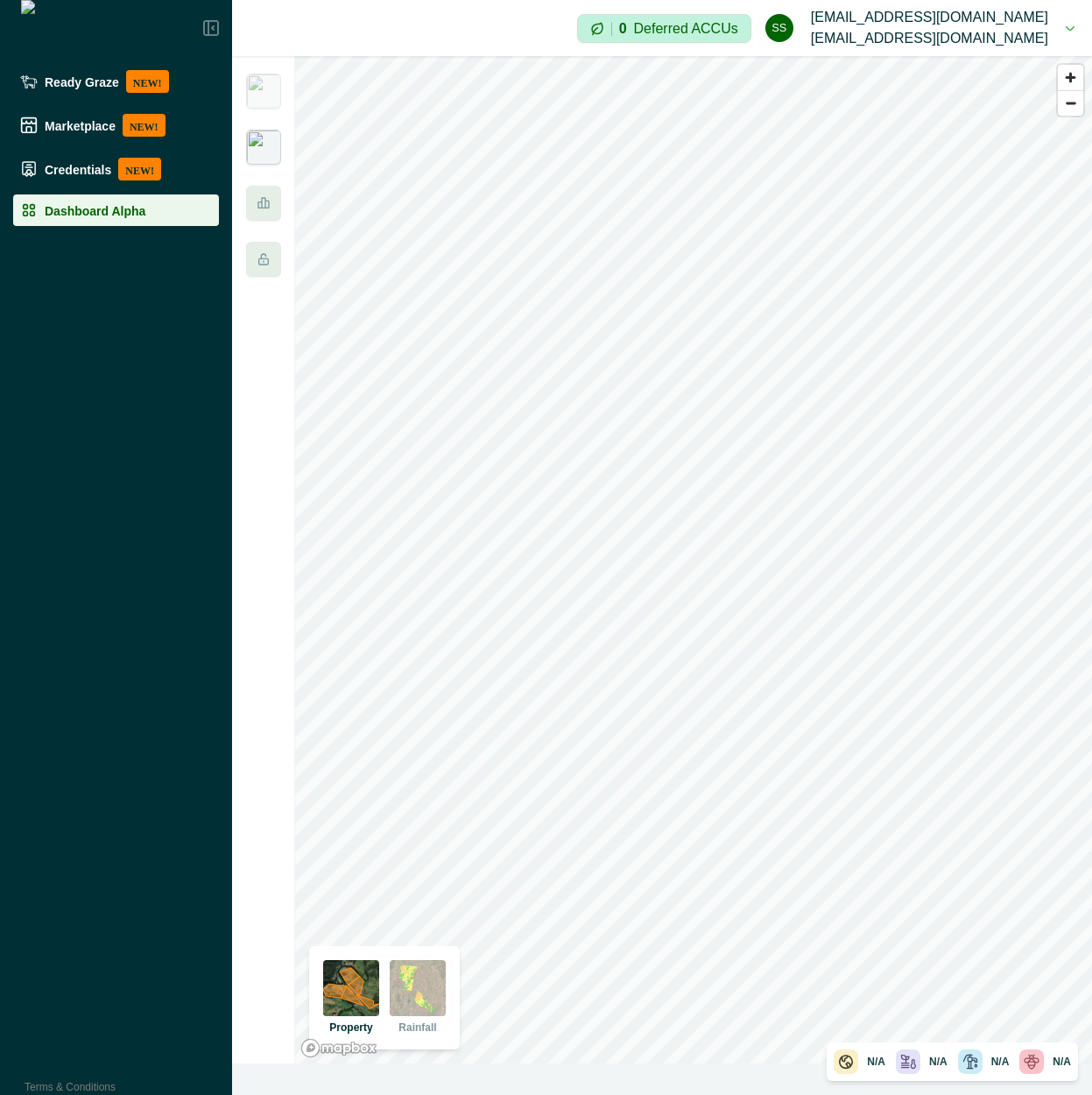
click at [251, 142] on img at bounding box center [263, 147] width 35 height 35
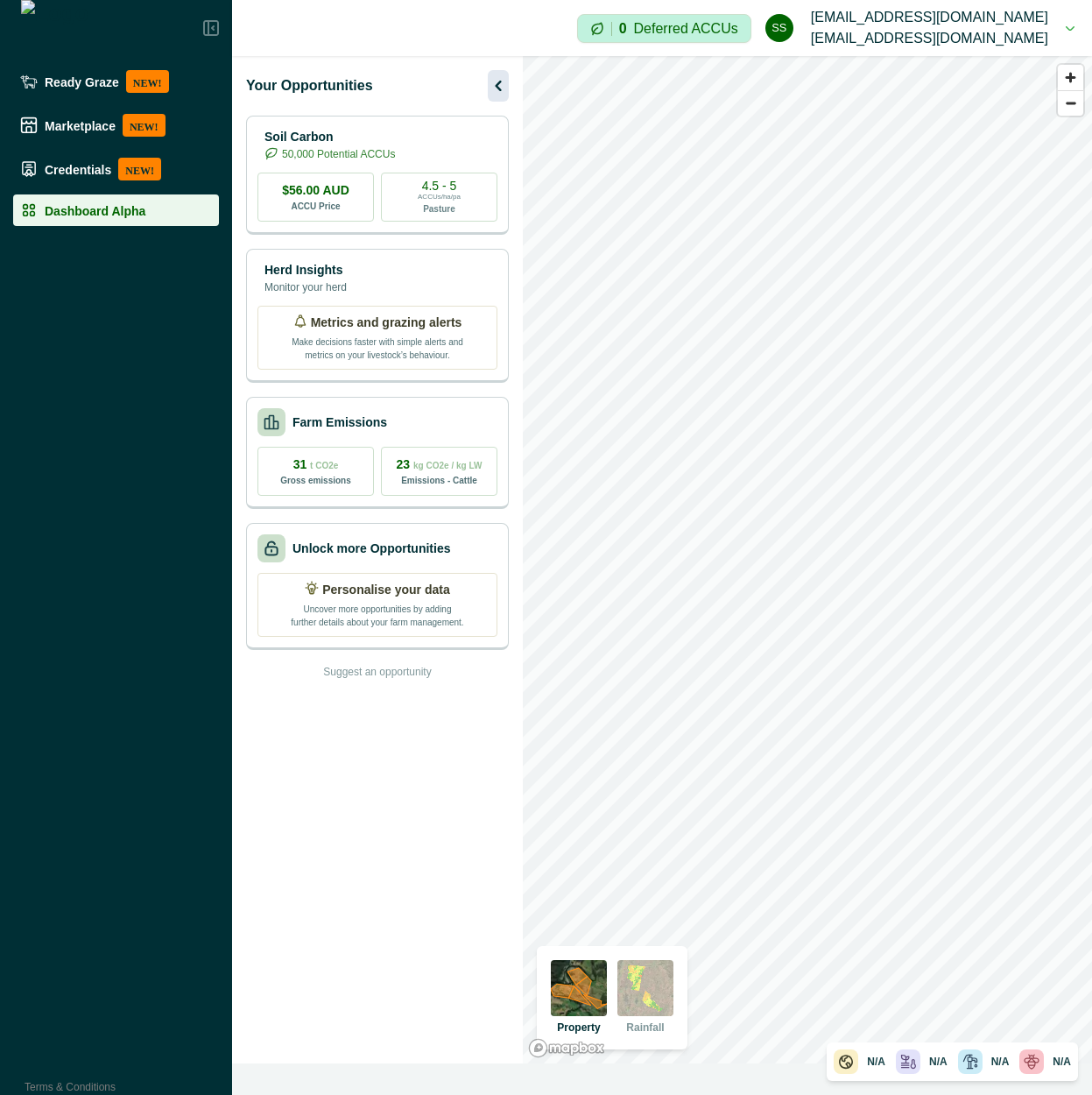
click at [493, 83] on icon "button" at bounding box center [498, 85] width 21 height 21
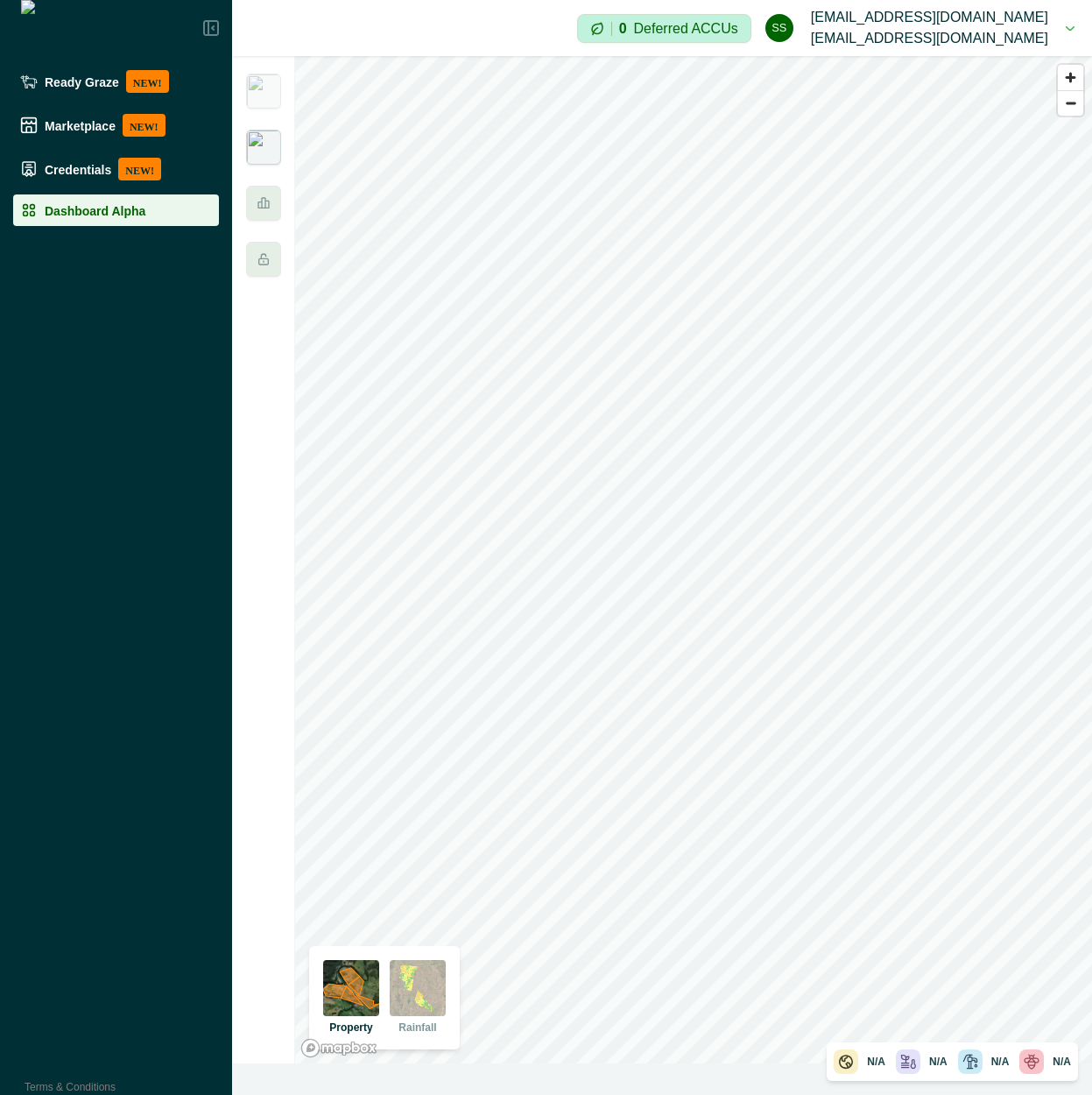
click at [270, 138] on img at bounding box center [263, 147] width 35 height 35
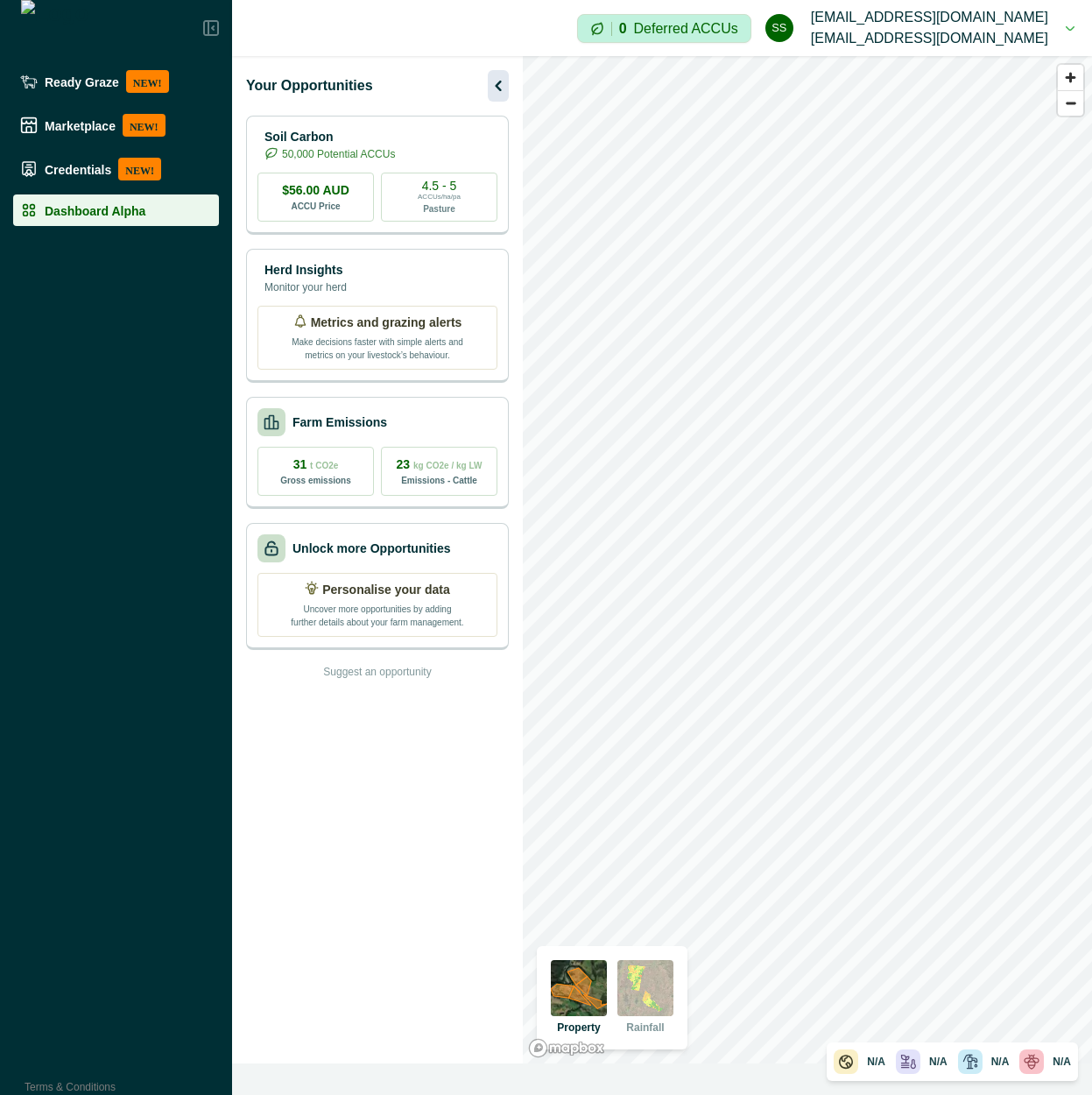
click at [501, 81] on icon "button" at bounding box center [498, 85] width 6 height 11
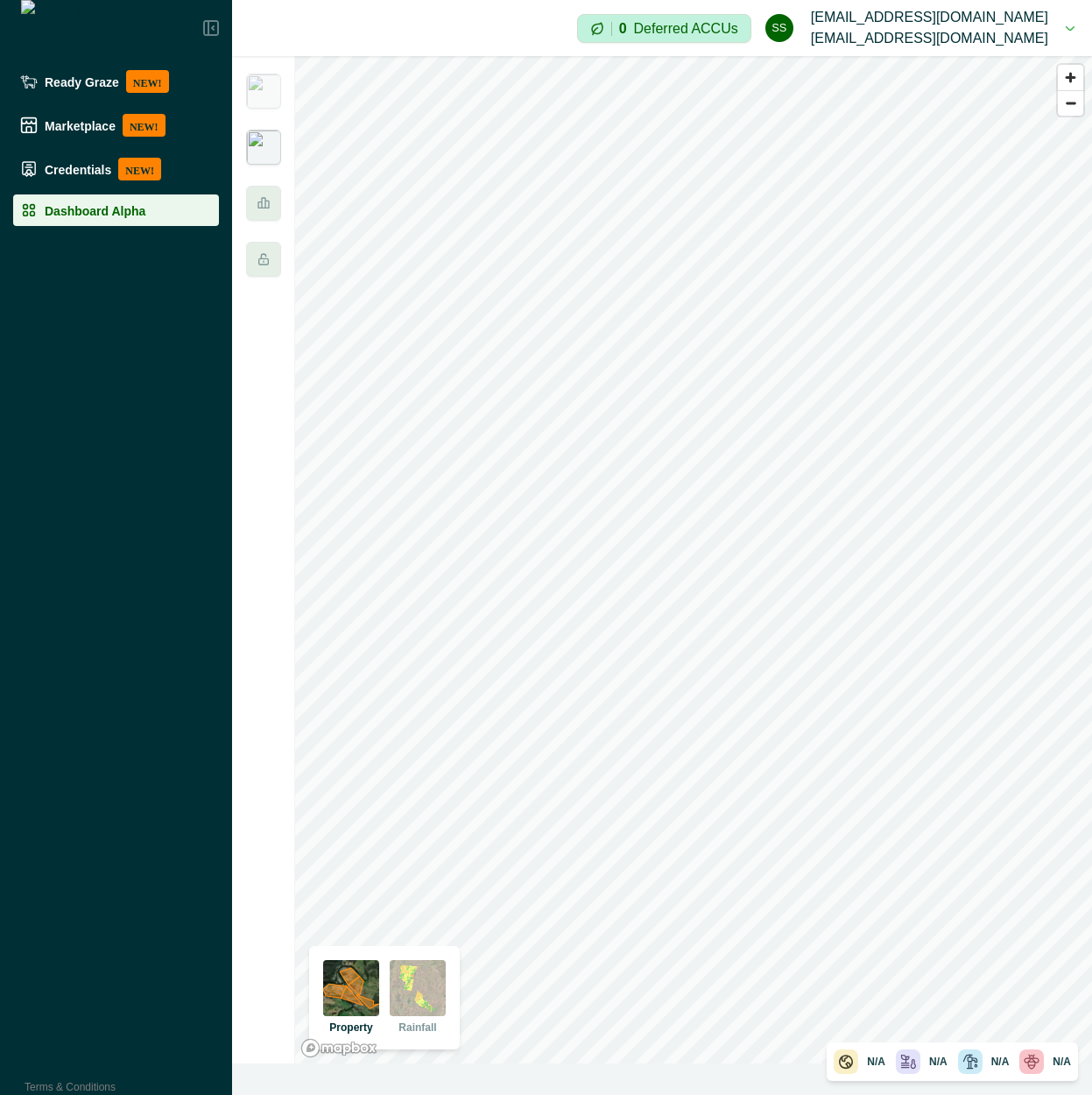
click at [272, 151] on img at bounding box center [263, 147] width 35 height 35
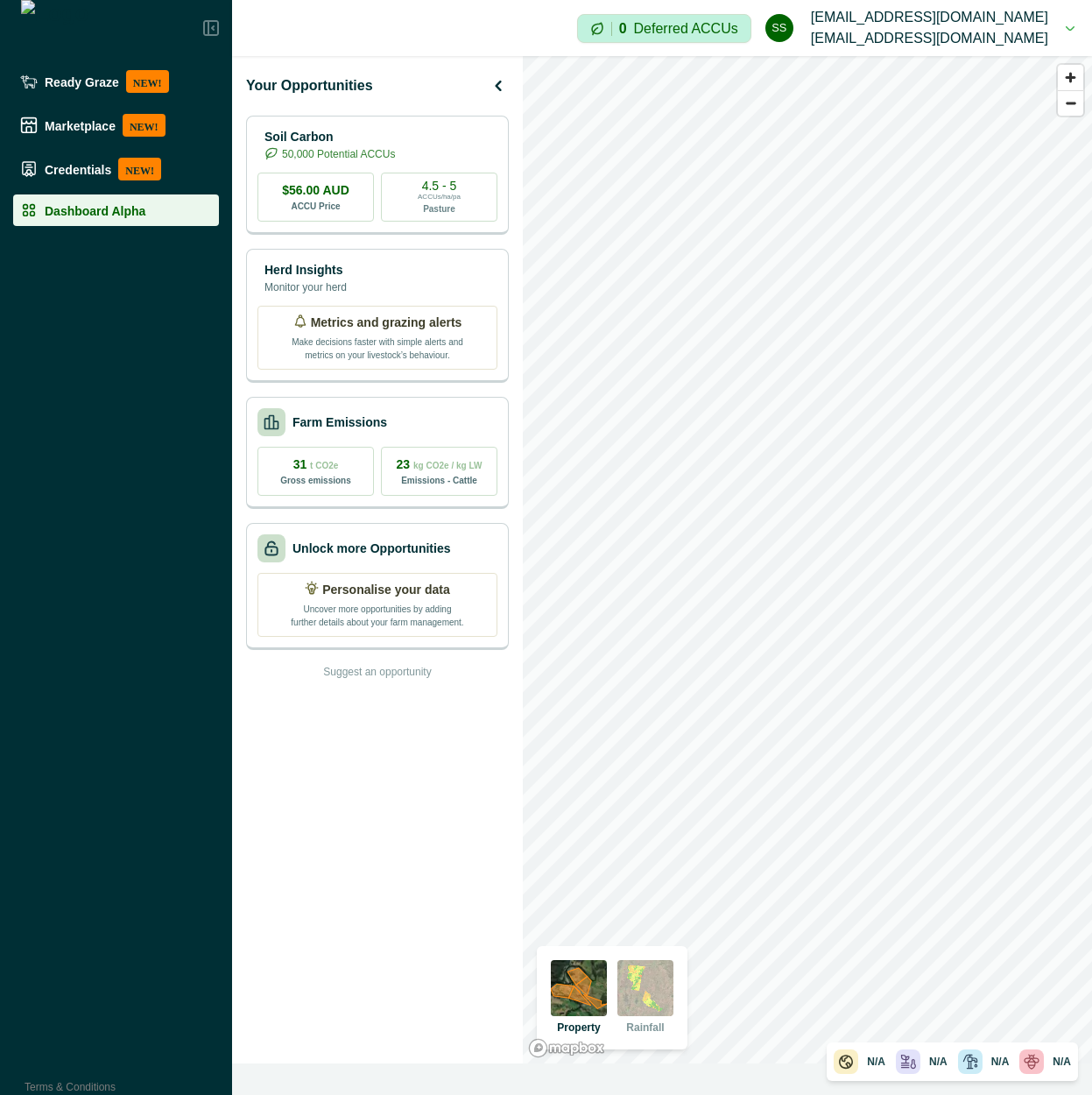
click at [487, 92] on div "Your Opportunities" at bounding box center [377, 86] width 262 height 32
click at [498, 79] on icon "button" at bounding box center [498, 85] width 21 height 21
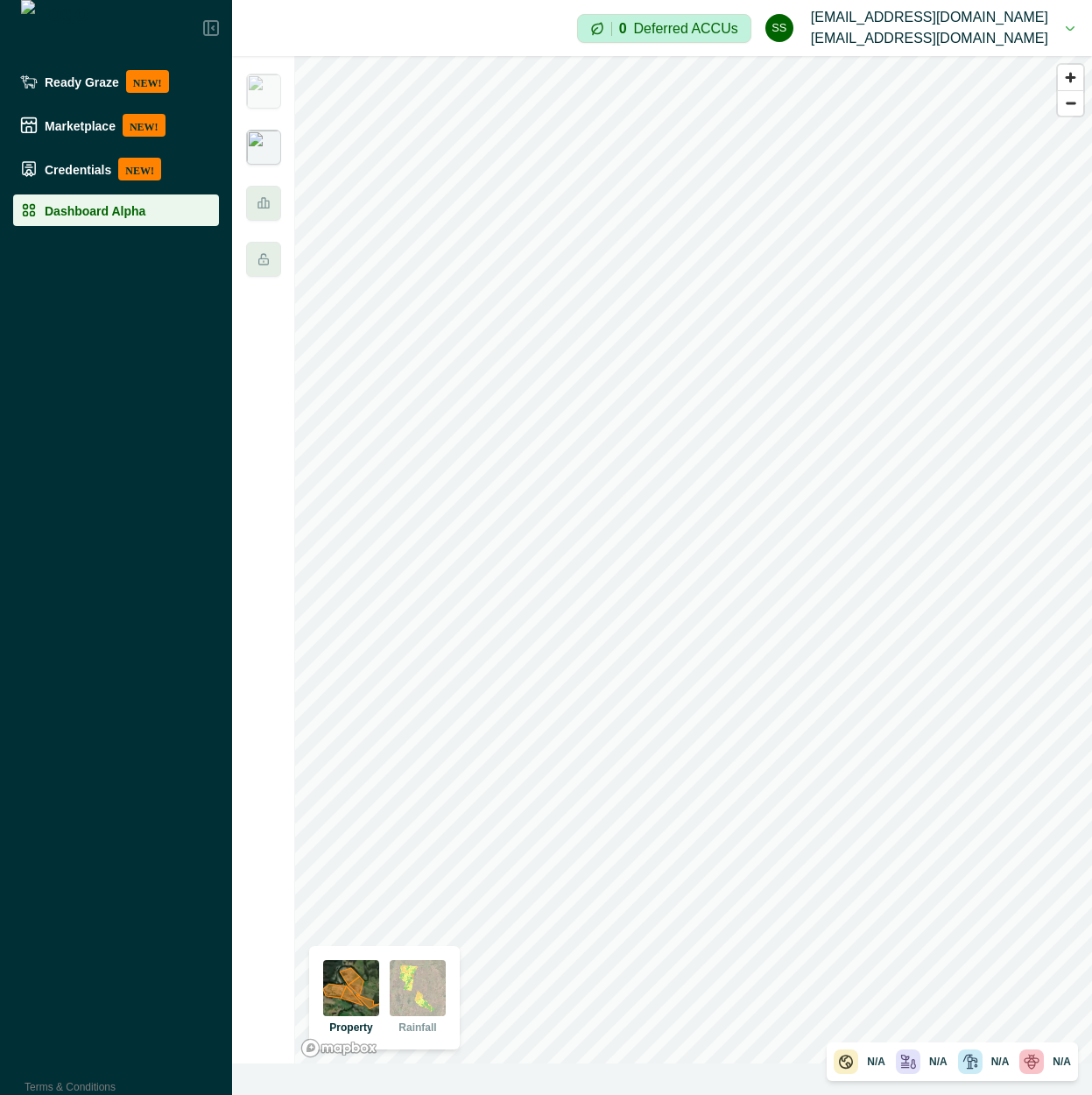
click at [277, 159] on img at bounding box center [263, 147] width 35 height 35
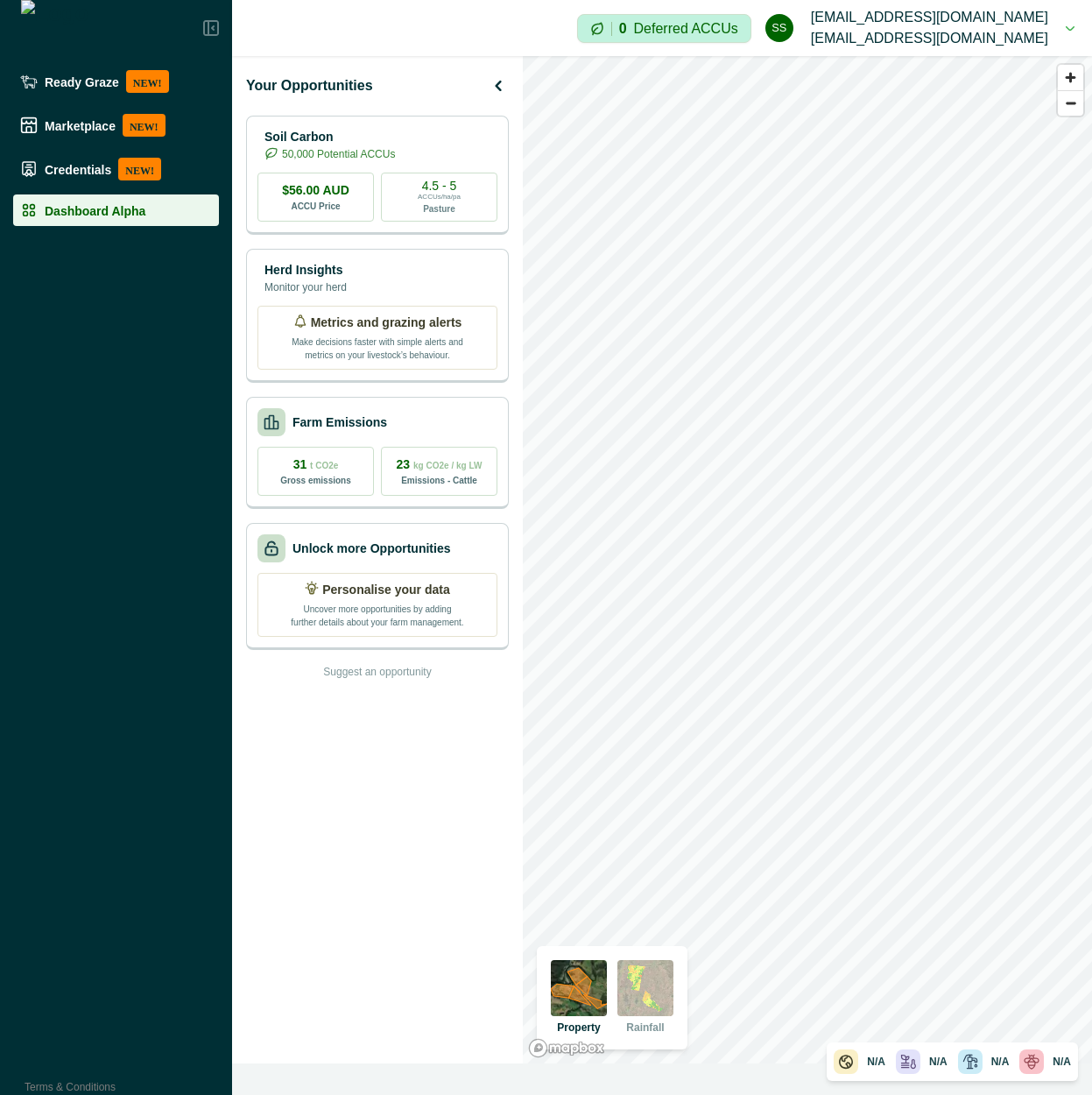
click at [396, 680] on div "Your Opportunities Soil Carbon 50,000 Potential ACCUs $56.00 AUD ACCU Price 4.5…" at bounding box center [377, 559] width 291 height 1007
click at [305, 787] on div "Your Opportunities Soil Carbon 50,000 Potential ACCUs $56.00 AUD ACCU Price 4.5…" at bounding box center [377, 559] width 291 height 1007
click at [371, 803] on div "Your Opportunities Soil Carbon 50,000 Potential ACCUs $56.00 AUD ACCU Price 4.5…" at bounding box center [377, 559] width 291 height 1007
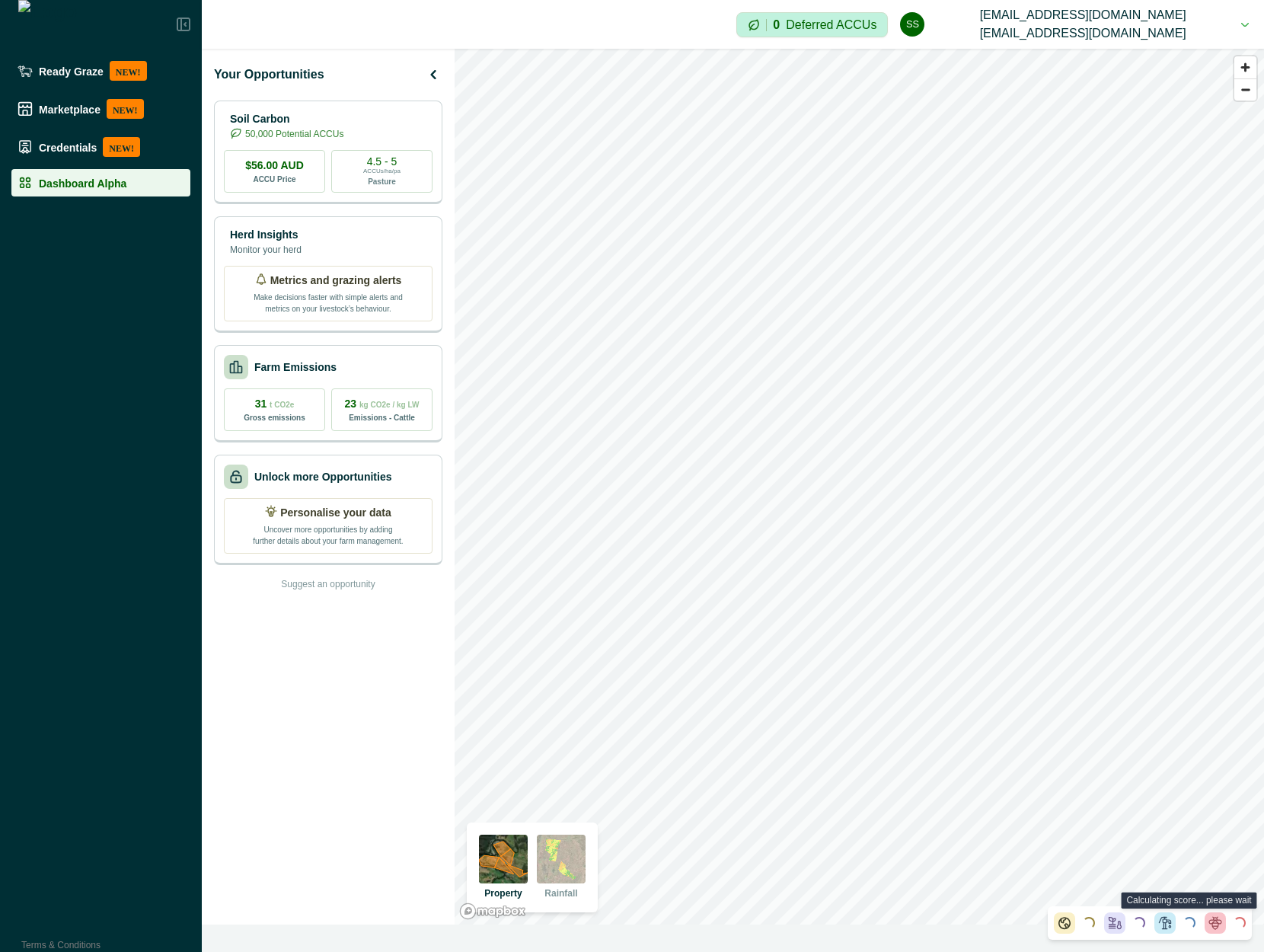
click at [949, 926] on icon at bounding box center [1116, 923] width 12 height 11
click at [949, 925] on div "Loading..." at bounding box center [1089, 922] width 16 height 16
click at [330, 709] on div "Your Opportunities Soil Carbon 50,000 Potential ACCUs $56.00 AUD ACCU Price 4.5…" at bounding box center [328, 486] width 253 height 875
click at [949, 38] on button "ss [EMAIL_ADDRESS][DOMAIN_NAME] [EMAIL_ADDRESS][DOMAIN_NAME]" at bounding box center [1074, 25] width 349 height 49
click at [319, 655] on div "Your Opportunities Soil Carbon 50,000 Potential ACCUs $56.00 AUD ACCU Price 4.5…" at bounding box center [328, 486] width 253 height 875
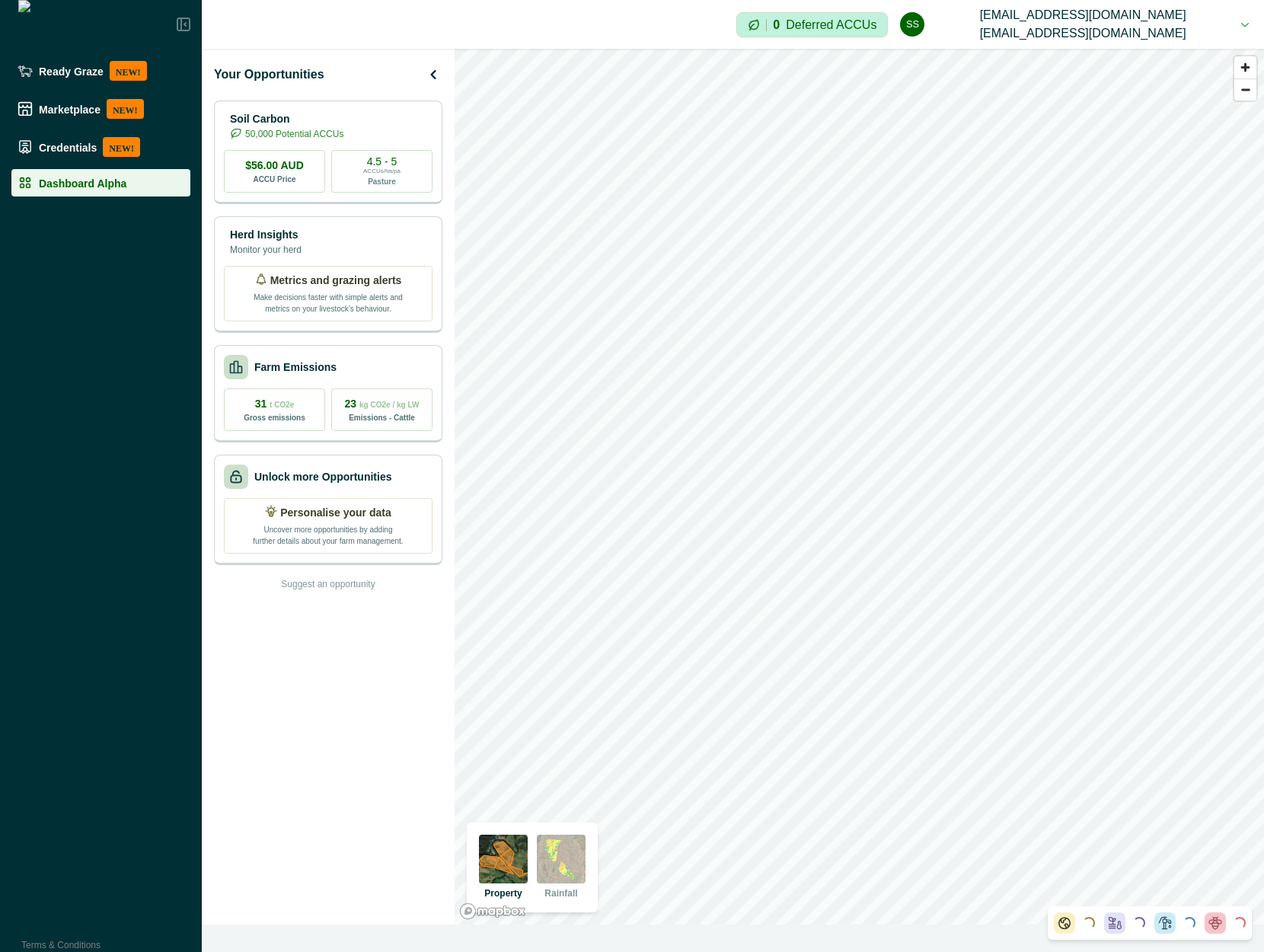
click at [949, 927] on div at bounding box center [1165, 923] width 21 height 21
